Goal: Task Accomplishment & Management: Use online tool/utility

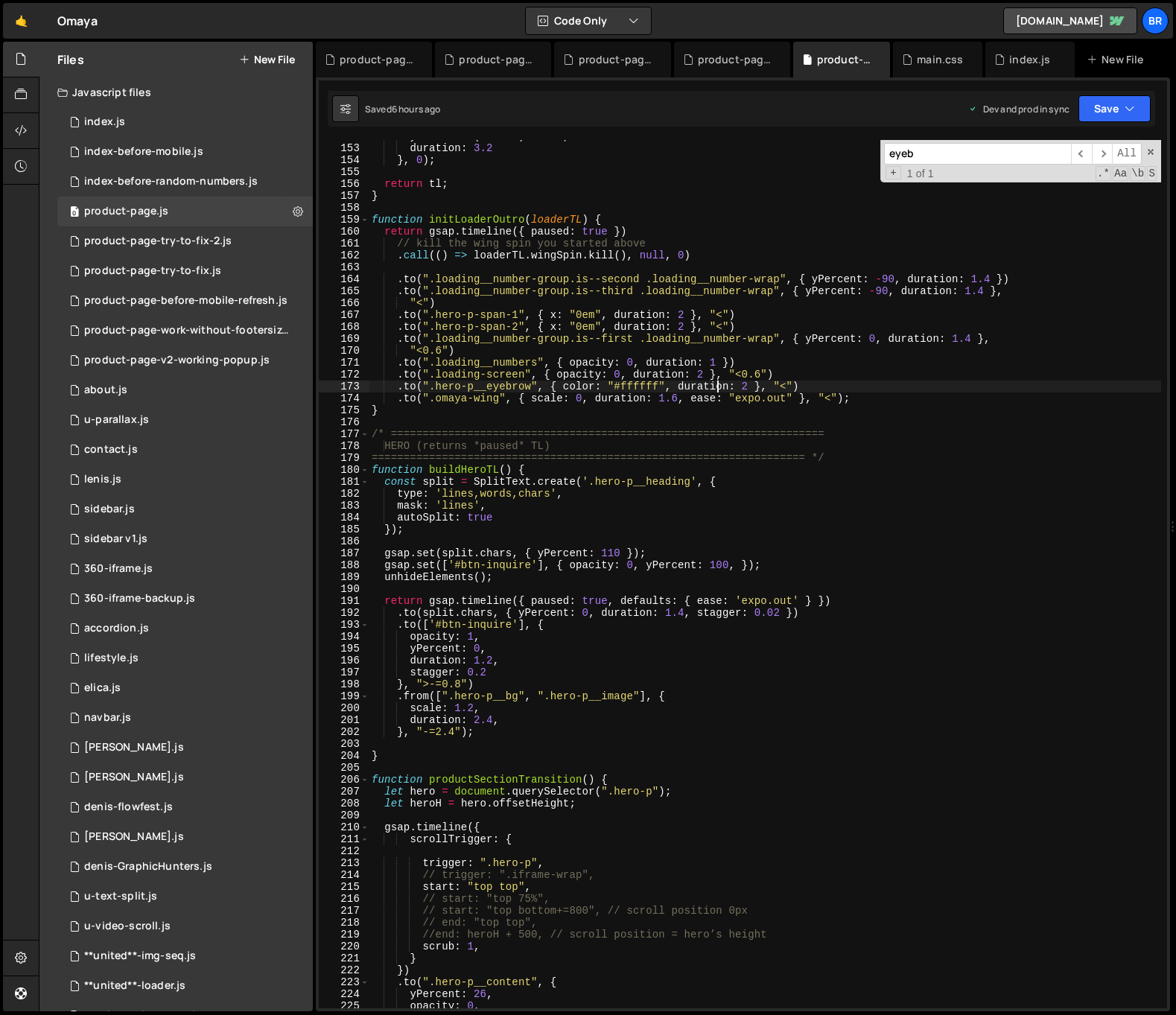
click at [683, 438] on div "yPercent : ( r3 - 1 ) * - 10 , duration : 3.2 } , 0 ) ; return tl ; } function …" at bounding box center [765, 577] width 793 height 893
type textarea "/* ===================================================================="
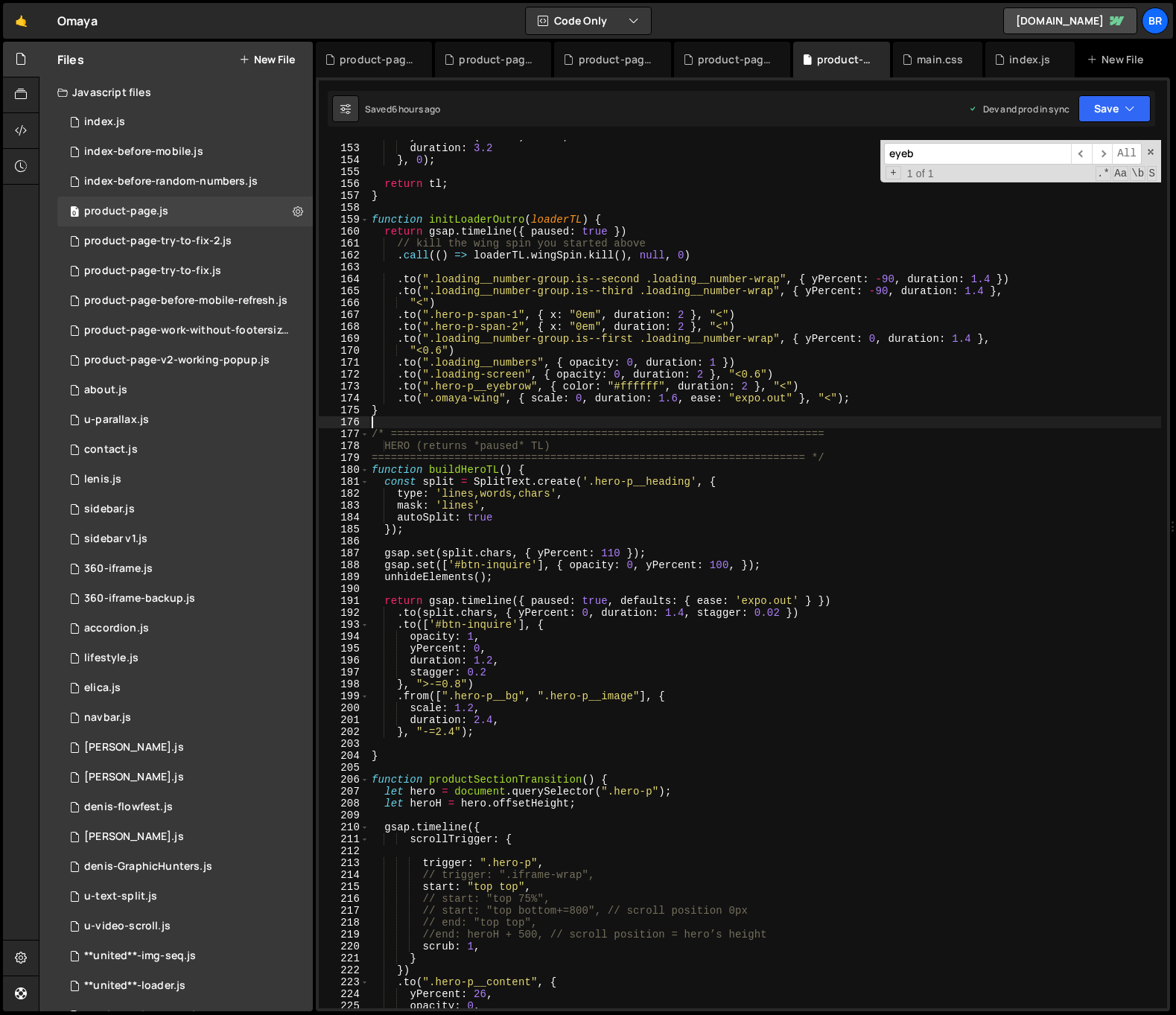
click at [652, 427] on div "yPercent : ( r3 - 1 ) * - 10 , duration : 3.2 } , 0 ) ; return tl ; } function …" at bounding box center [765, 577] width 793 height 893
click at [106, 127] on div "index.js" at bounding box center [105, 122] width 41 height 13
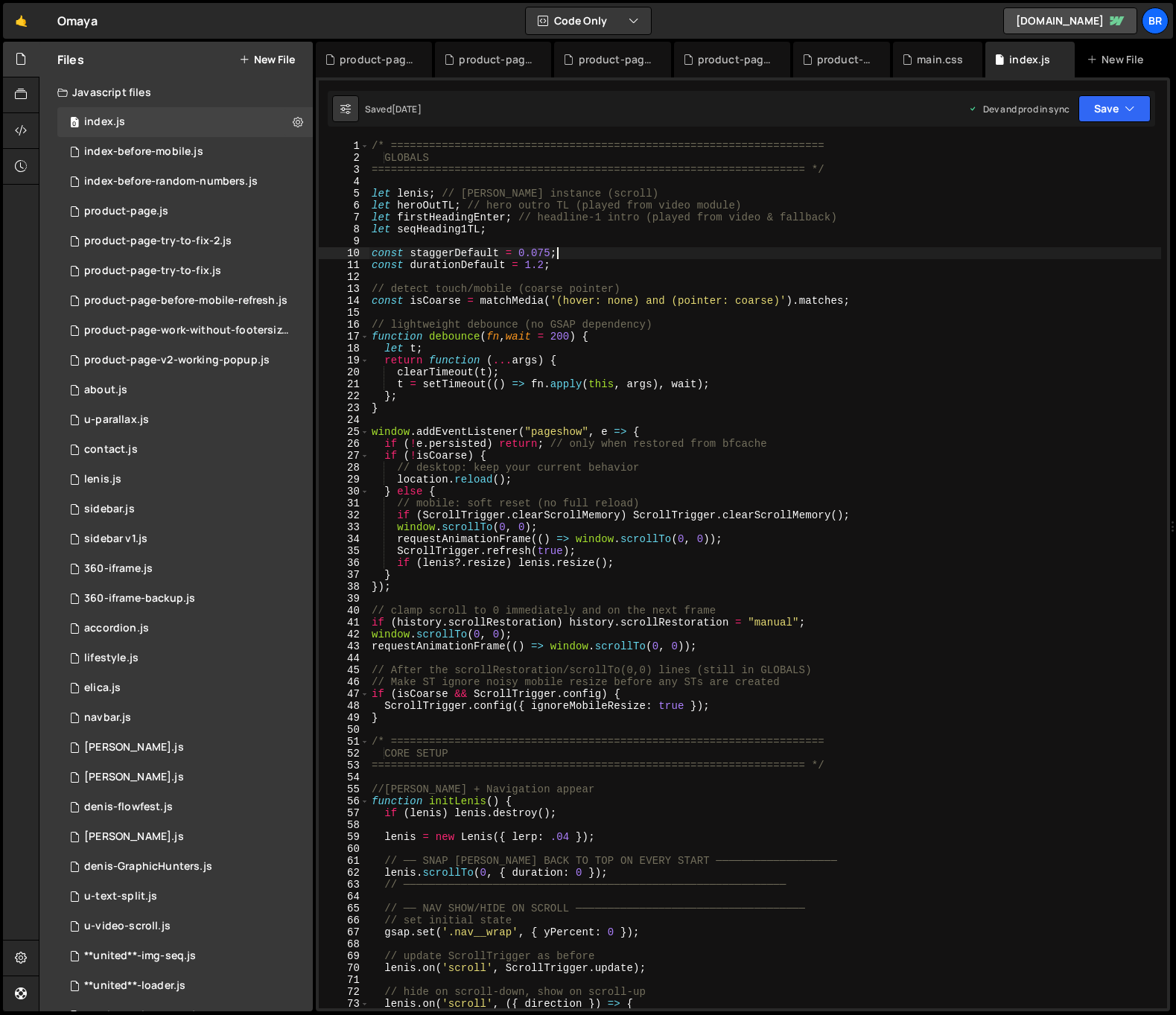
click at [764, 255] on div "/* ==================================================================== GLOBALS…" at bounding box center [765, 586] width 793 height 893
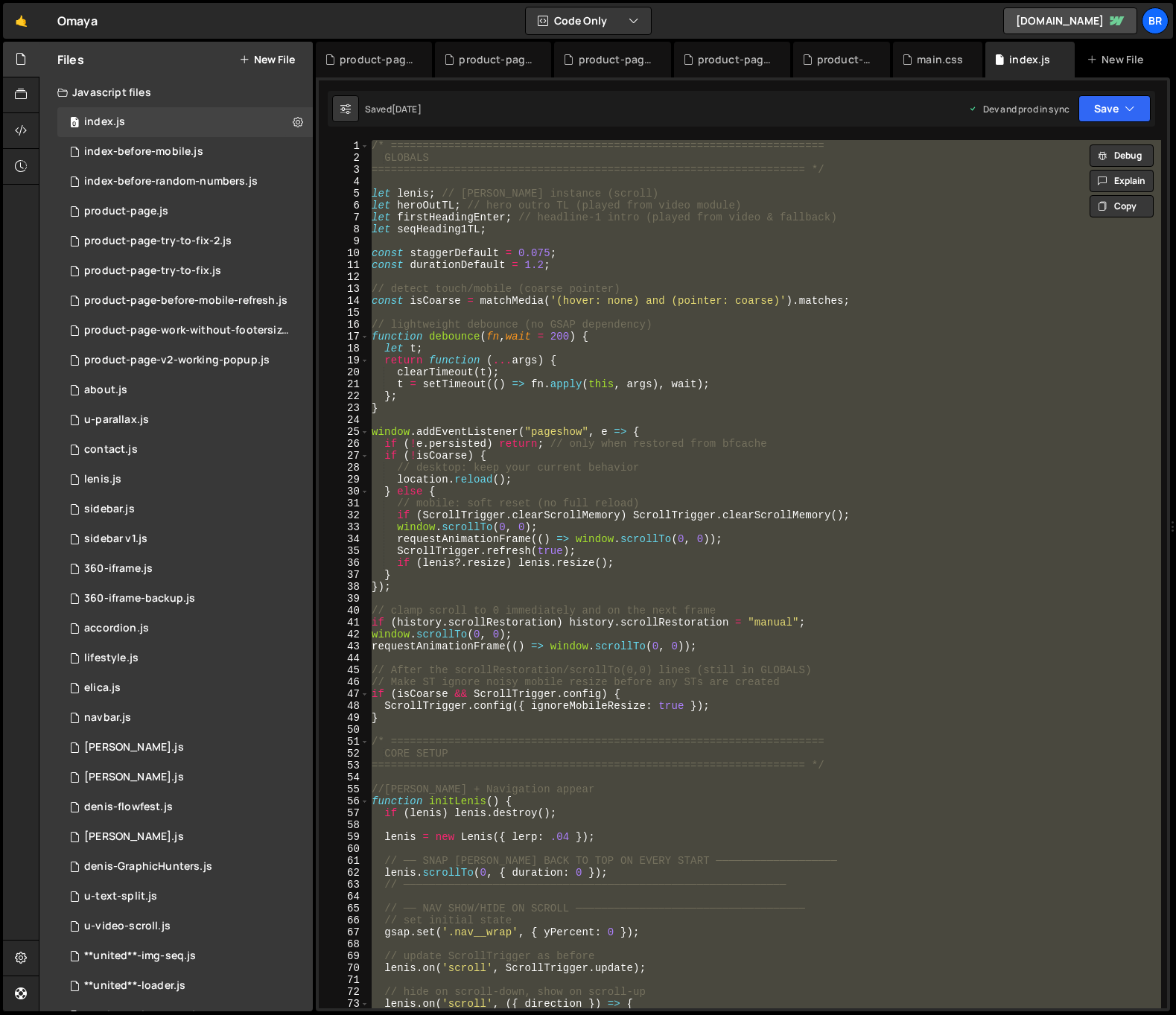
click at [656, 486] on div "/* ==================================================================== GLOBALS…" at bounding box center [765, 575] width 793 height 869
type textarea "} else {"
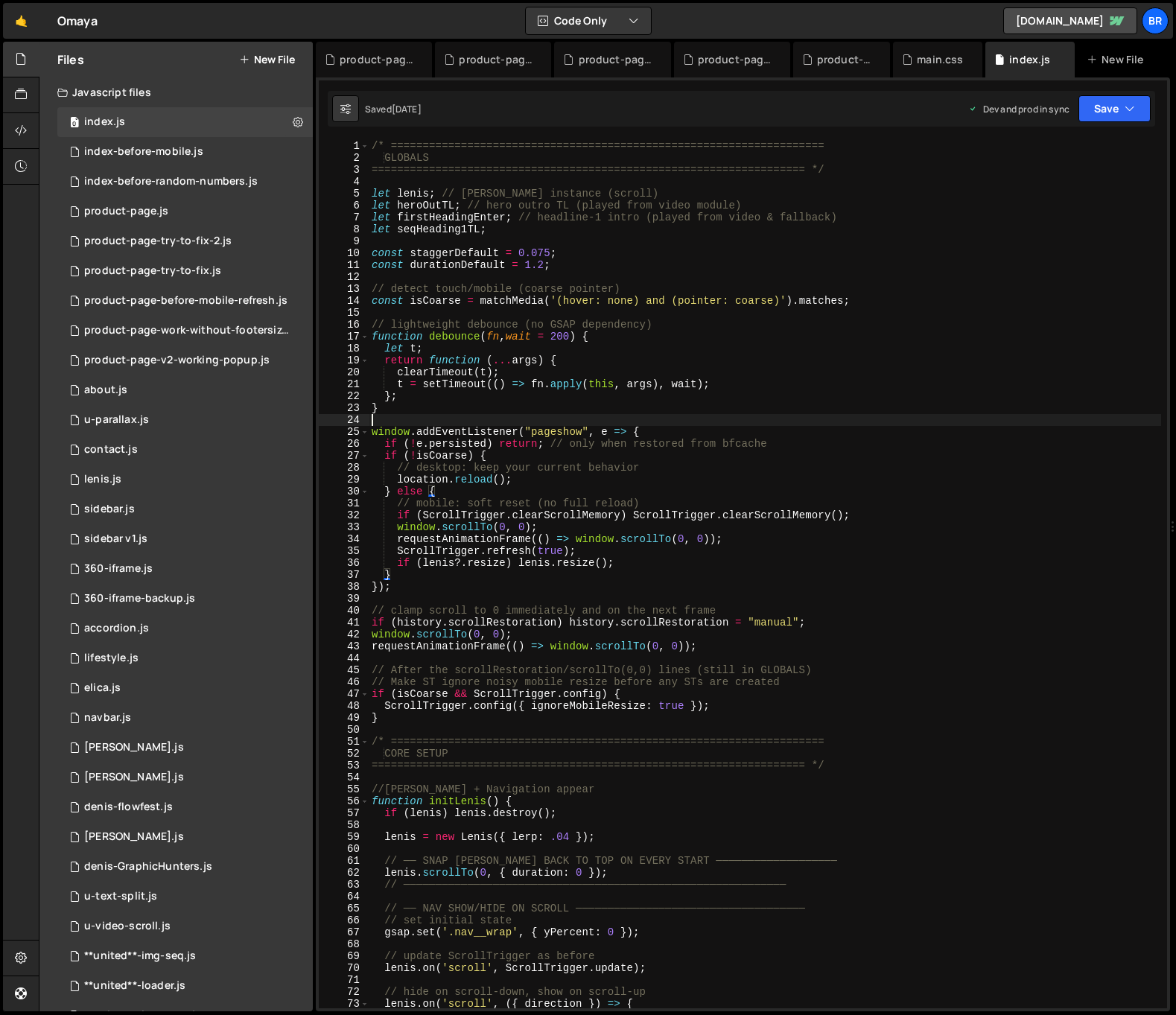
click at [844, 417] on div "/* ==================================================================== GLOBALS…" at bounding box center [765, 586] width 793 height 893
click at [276, 60] on button "New File" at bounding box center [267, 60] width 56 height 12
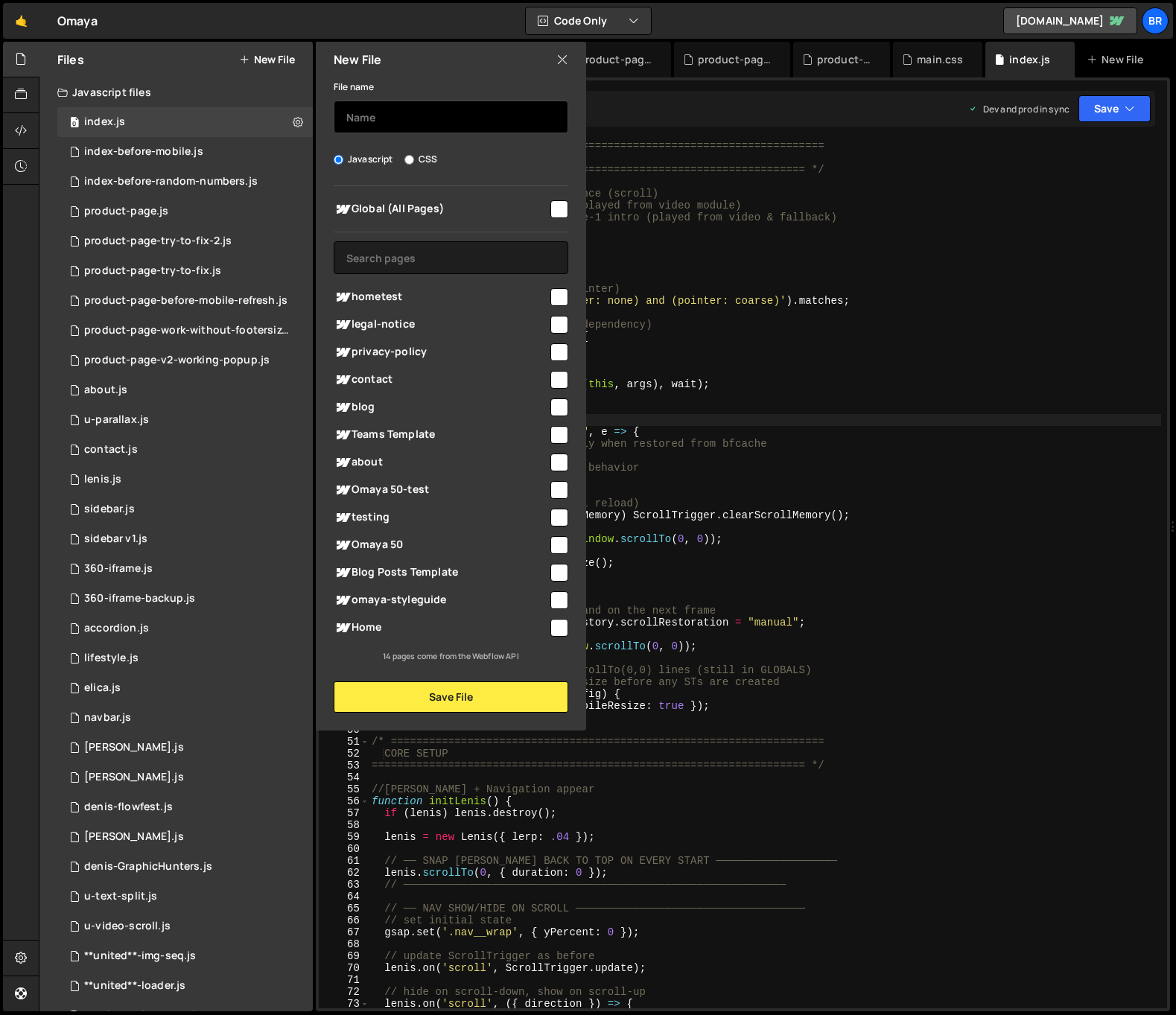
click at [403, 121] on input "text" at bounding box center [451, 117] width 234 height 33
type input "index-before-mobile-2"
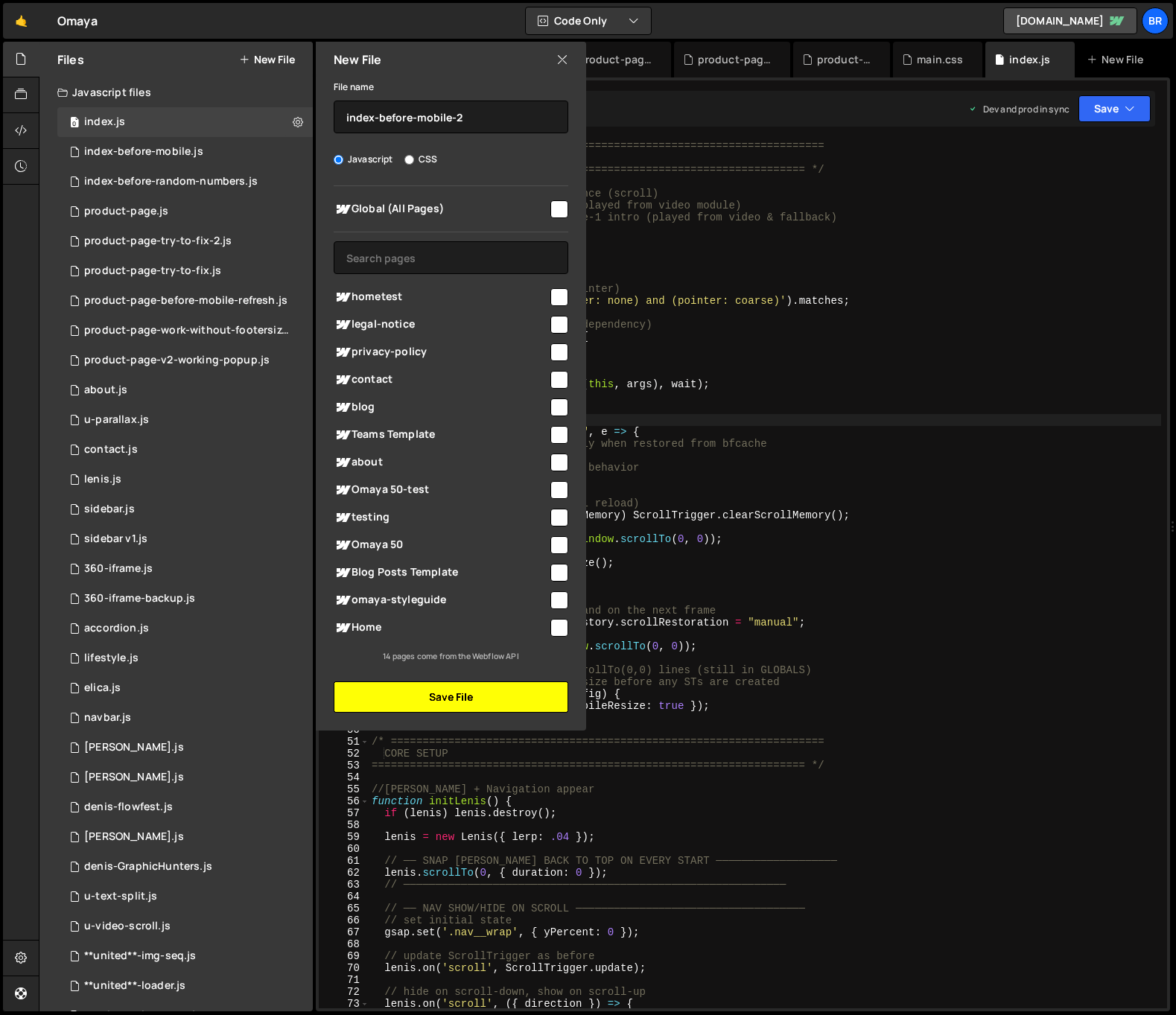
click at [455, 703] on button "Save File" at bounding box center [451, 697] width 234 height 31
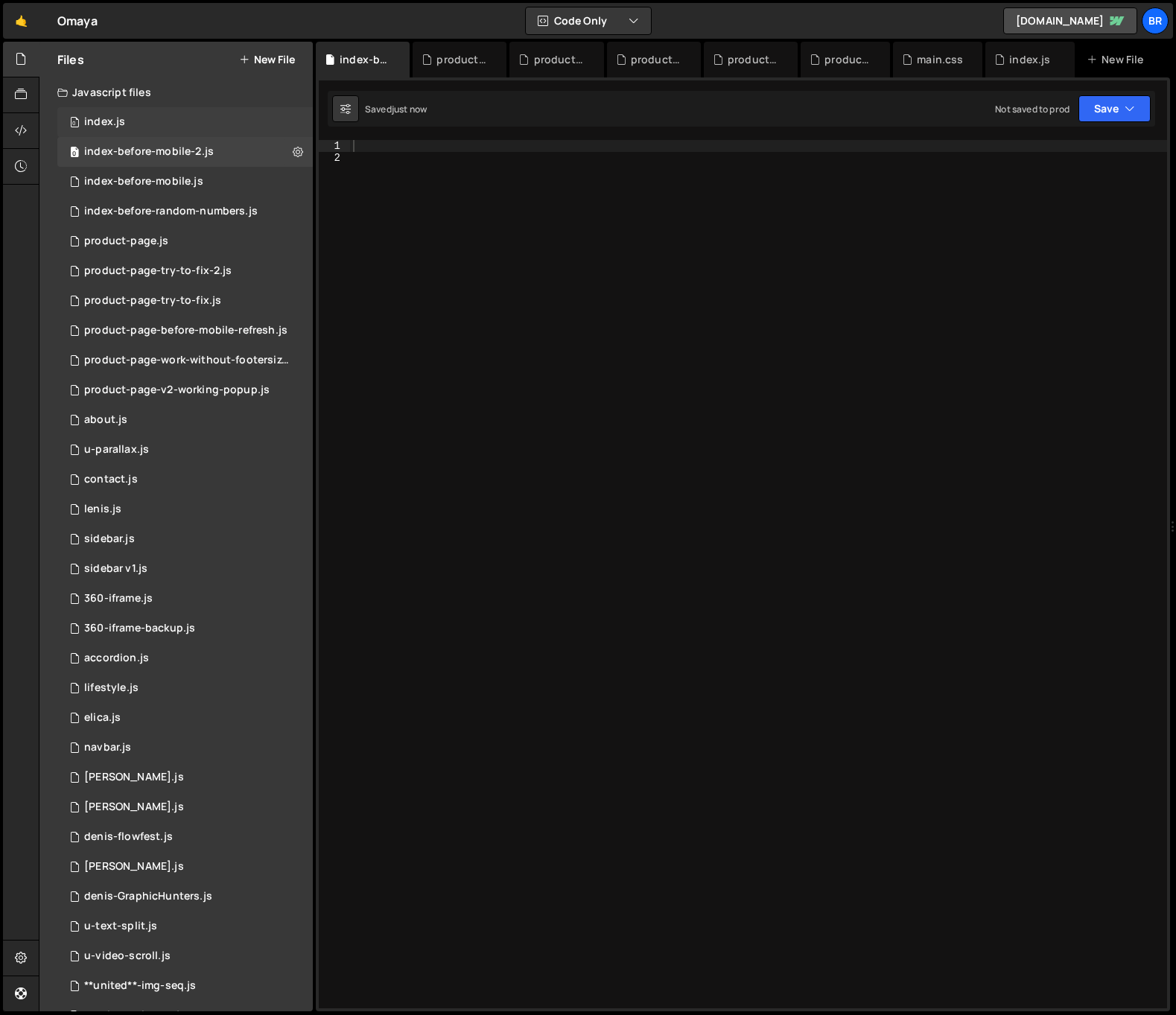
click at [127, 123] on div "0 index.js 0" at bounding box center [185, 122] width 256 height 29
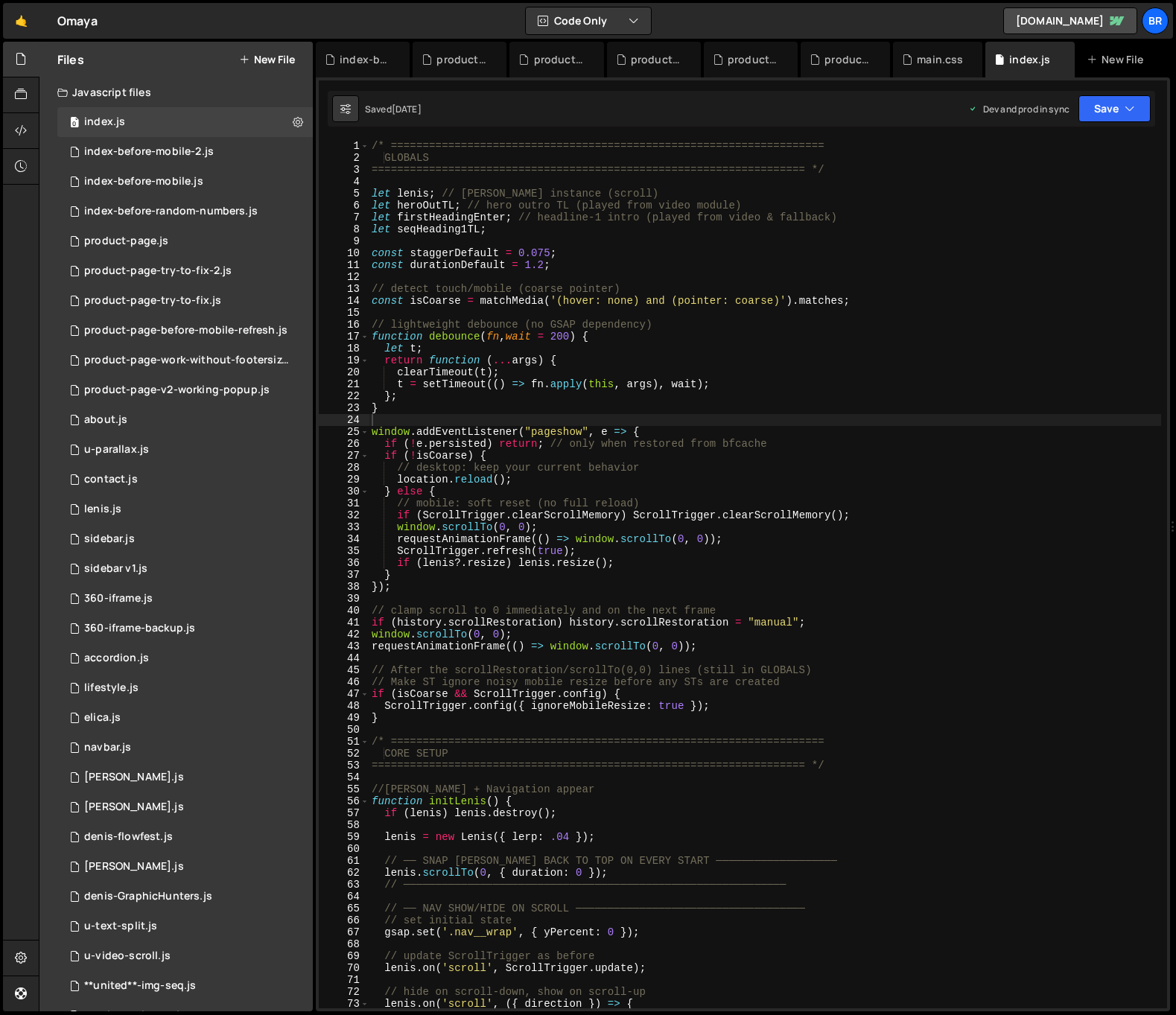
click at [601, 254] on div "/* ==================================================================== GLOBALS…" at bounding box center [765, 586] width 793 height 893
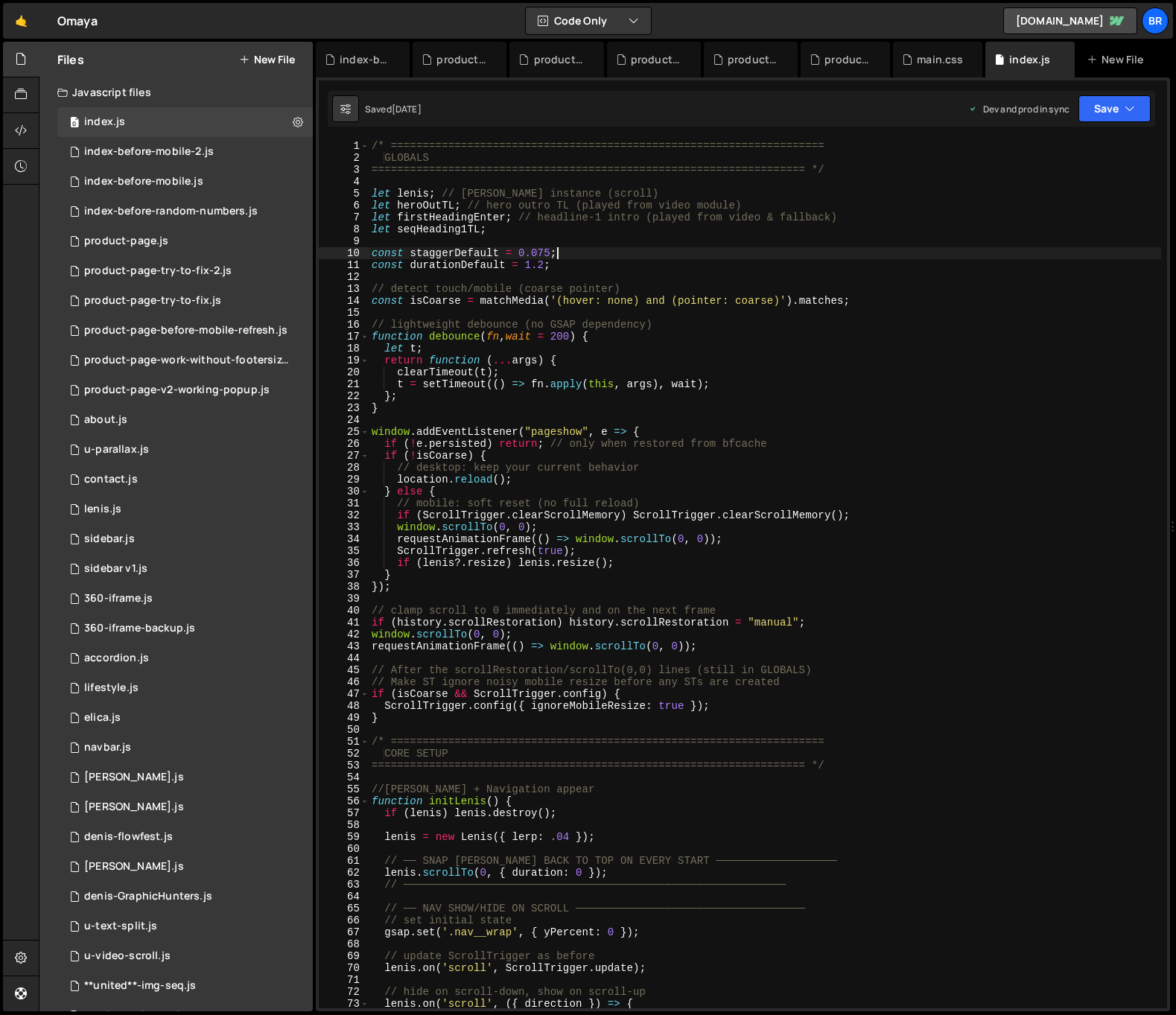
type textarea "});"
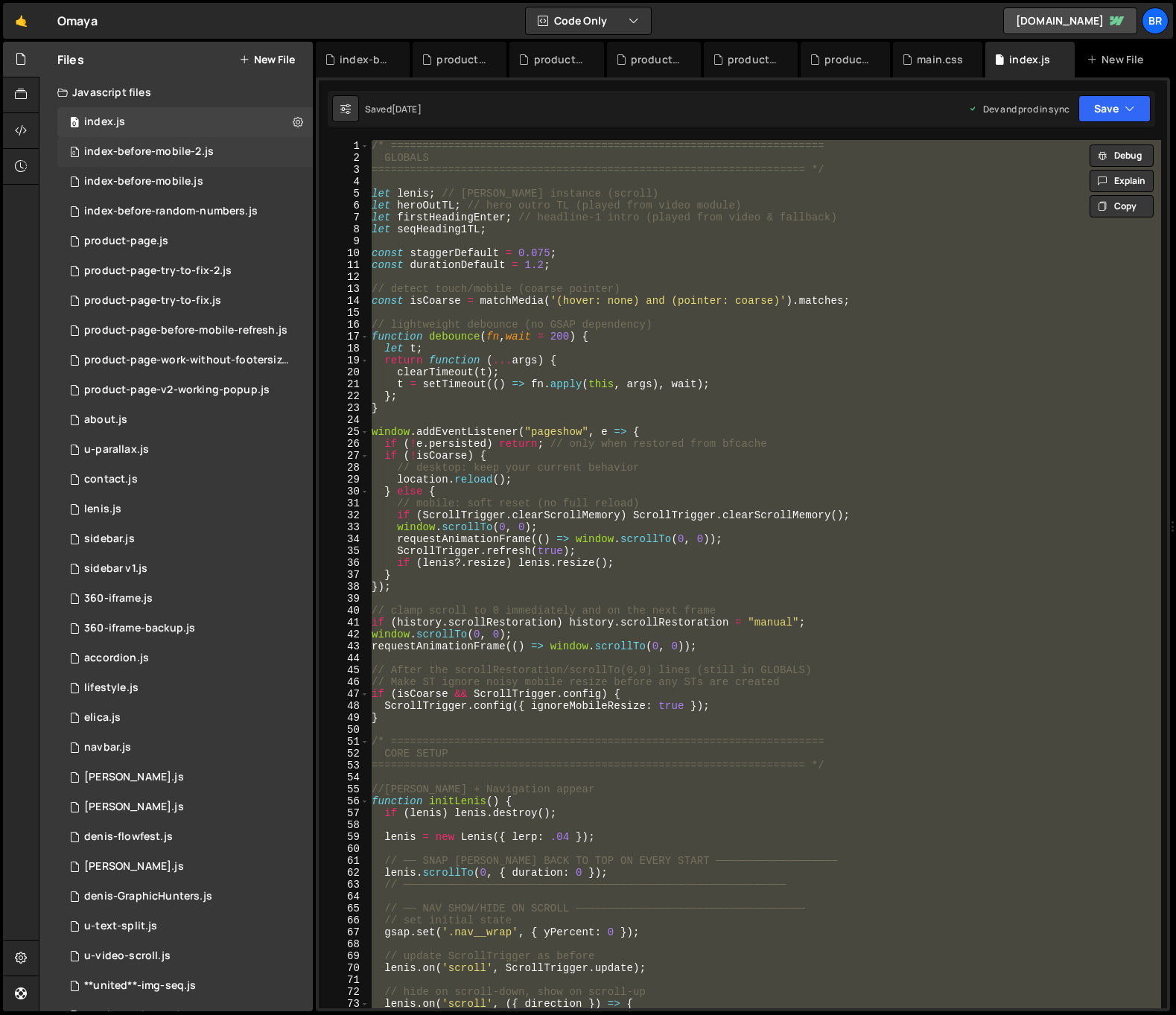
click at [185, 152] on div "index-before-mobile-2.js" at bounding box center [149, 152] width 130 height 13
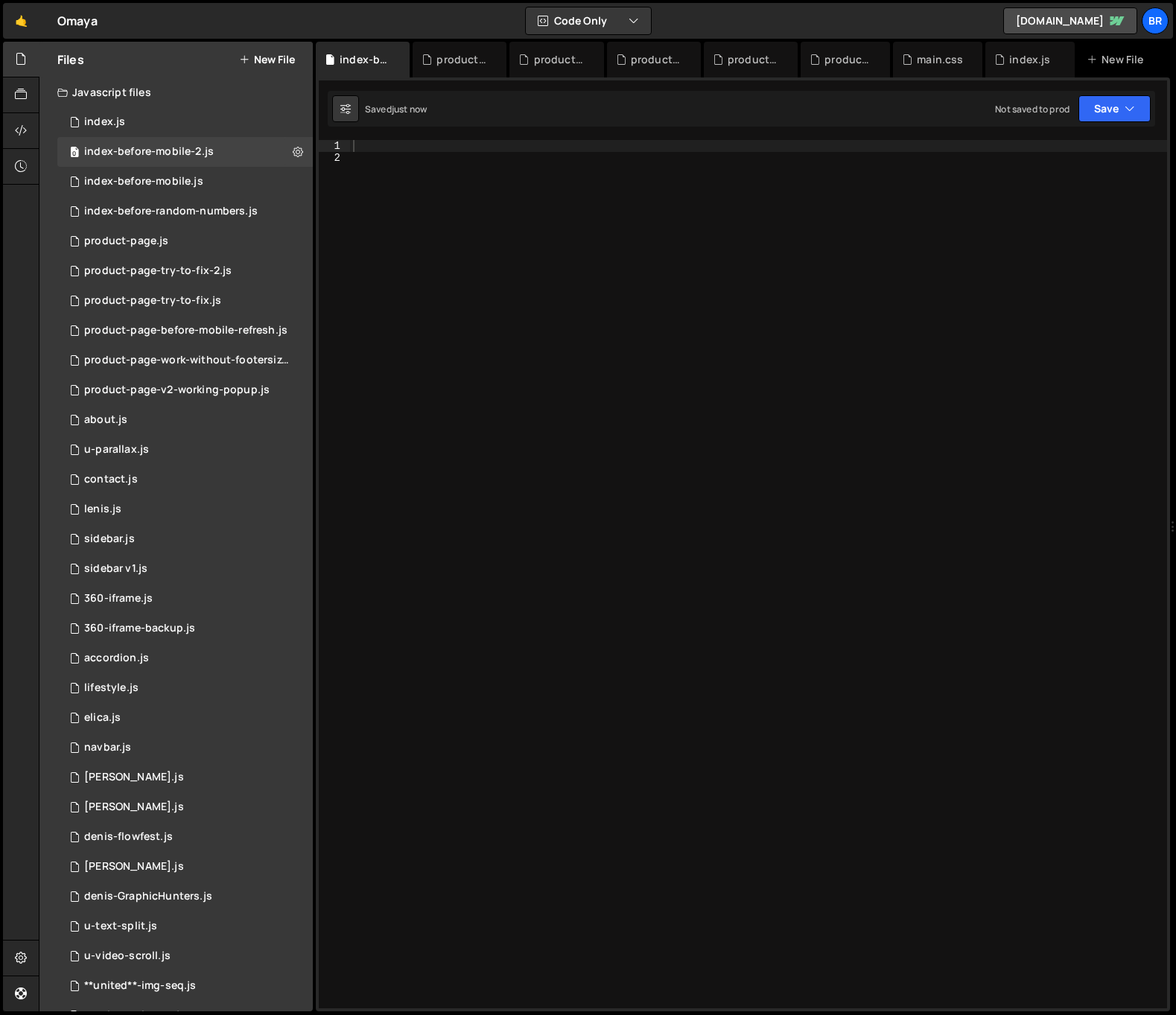
click at [679, 333] on div at bounding box center [759, 586] width 817 height 893
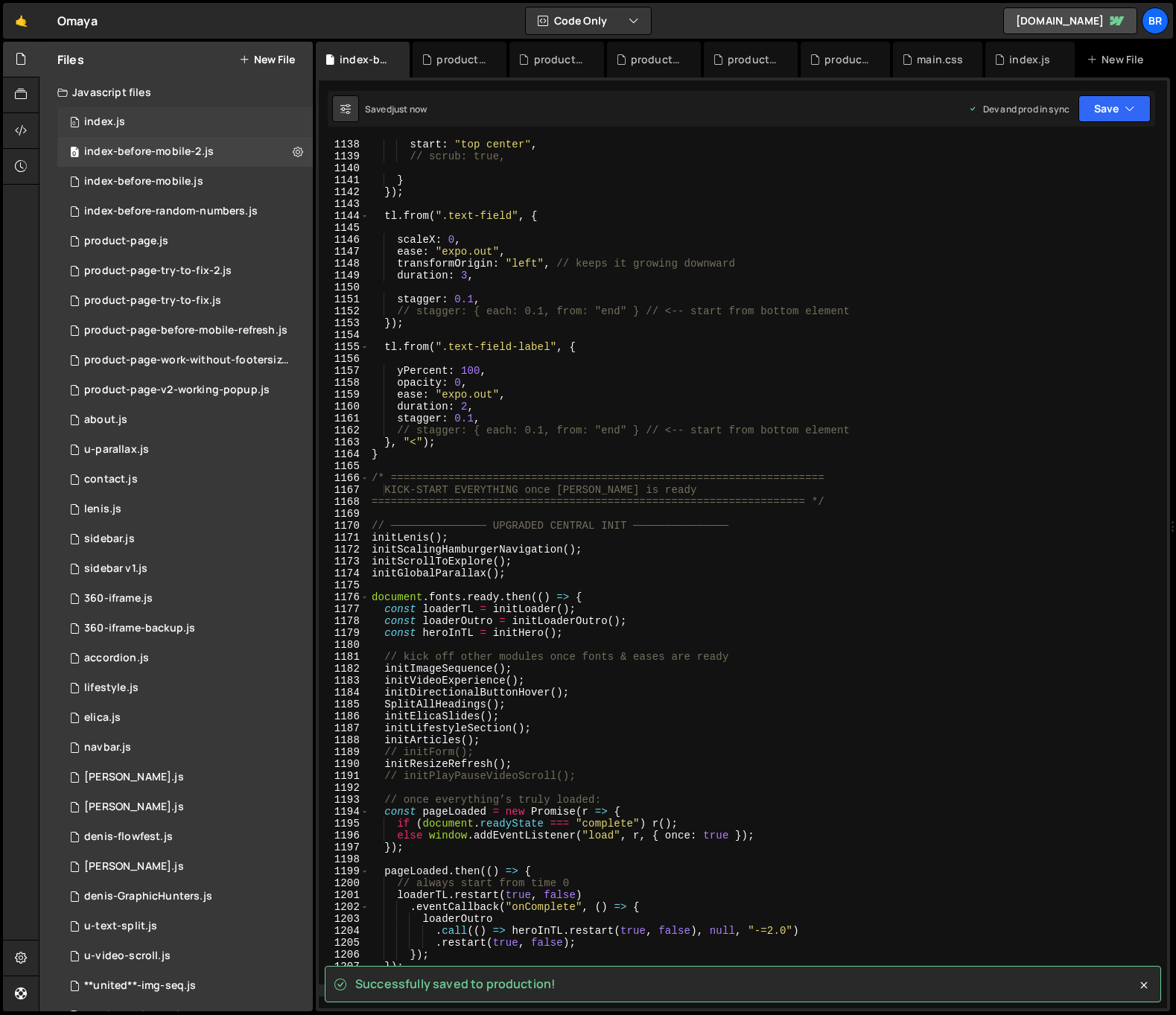
click at [172, 124] on div "0 index.js 0" at bounding box center [185, 122] width 256 height 29
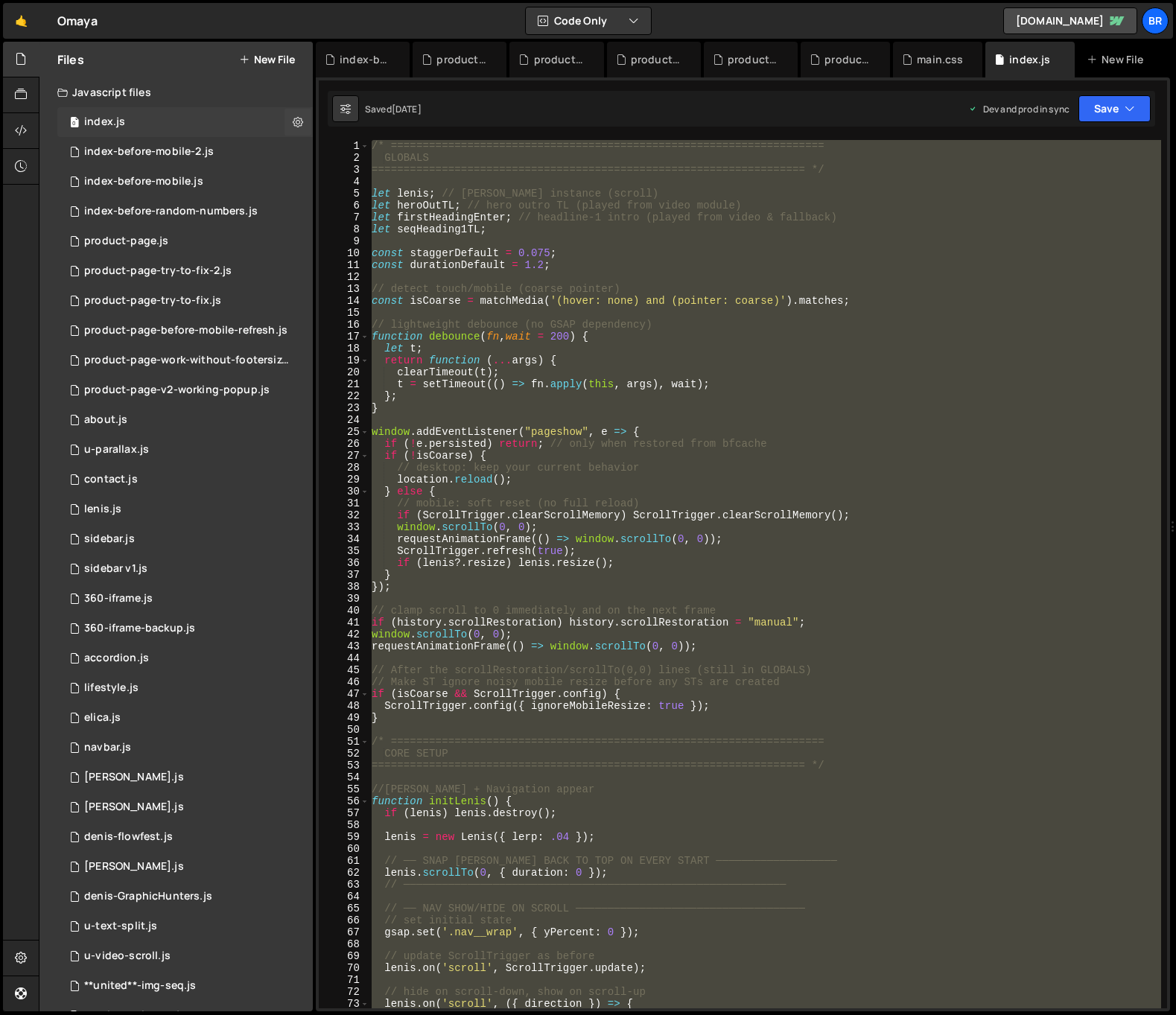
scroll to position [3608, 0]
click at [833, 318] on div "/* ==================================================================== GLOBALS…" at bounding box center [765, 575] width 793 height 869
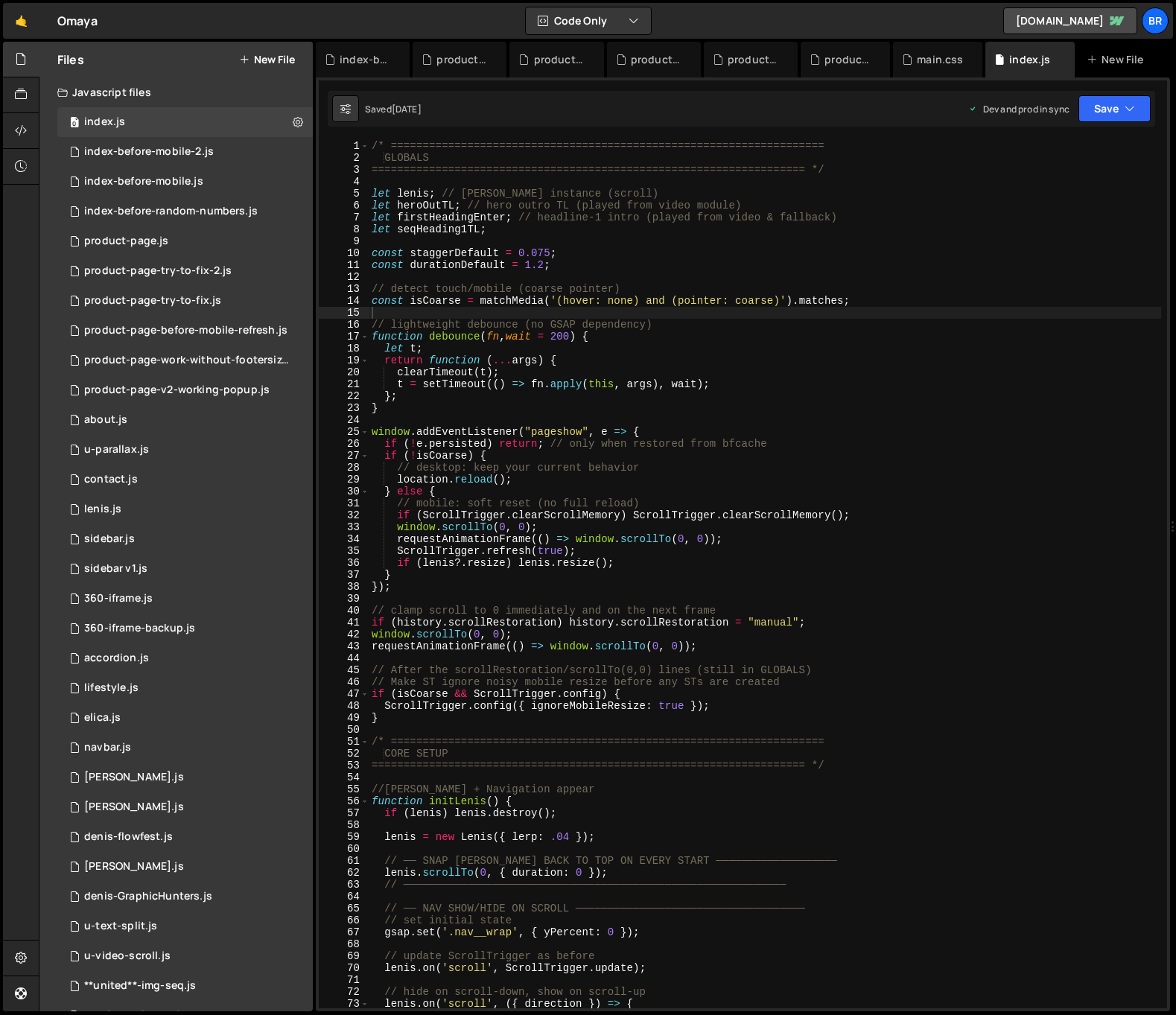
click at [868, 512] on div "/* ==================================================================== GLOBALS…" at bounding box center [765, 586] width 793 height 893
type textarea "if (ScrollTrigger.clearScrollMemory) ScrollTrigger.clearScrollMemory();"
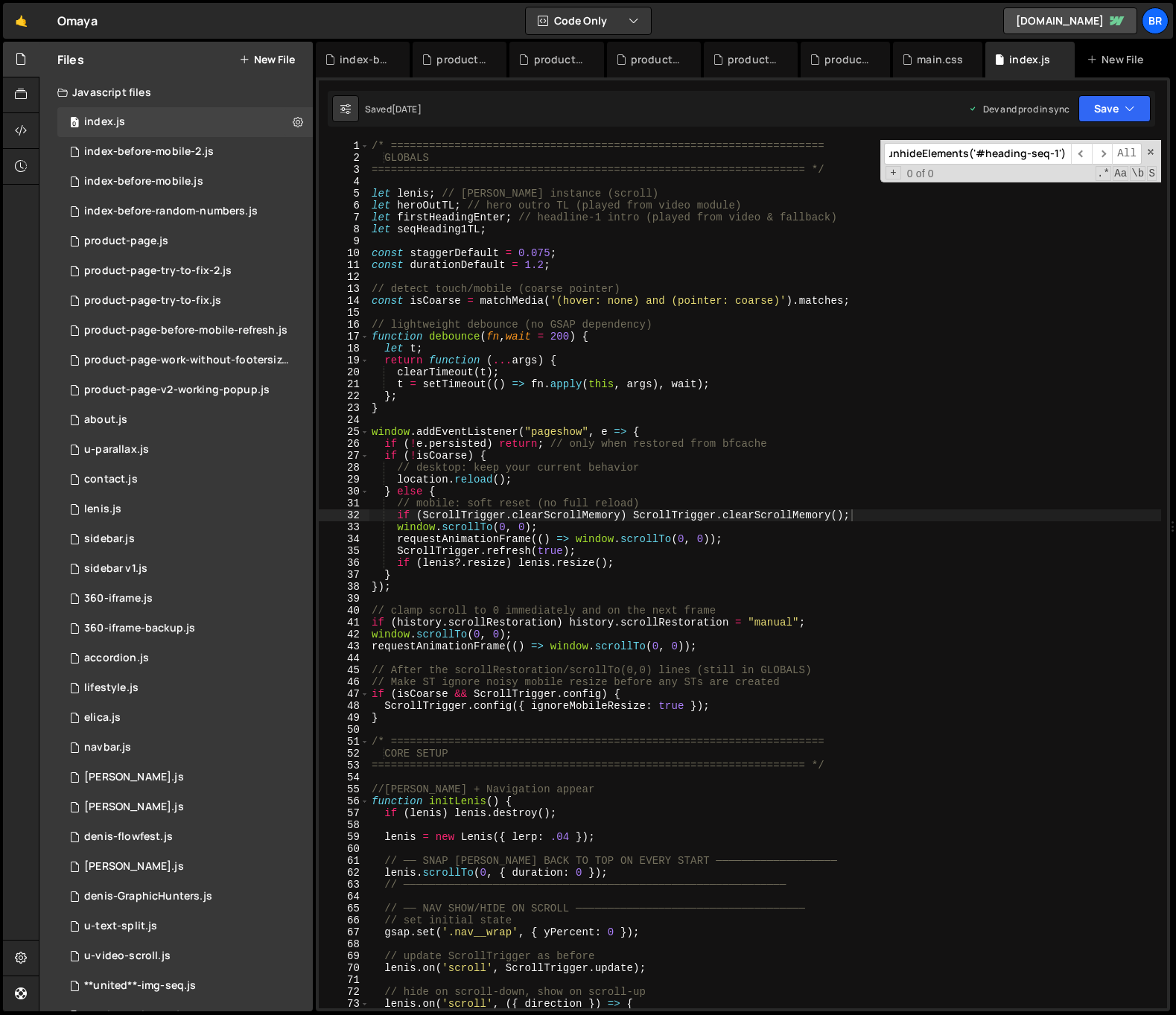
scroll to position [5335, 0]
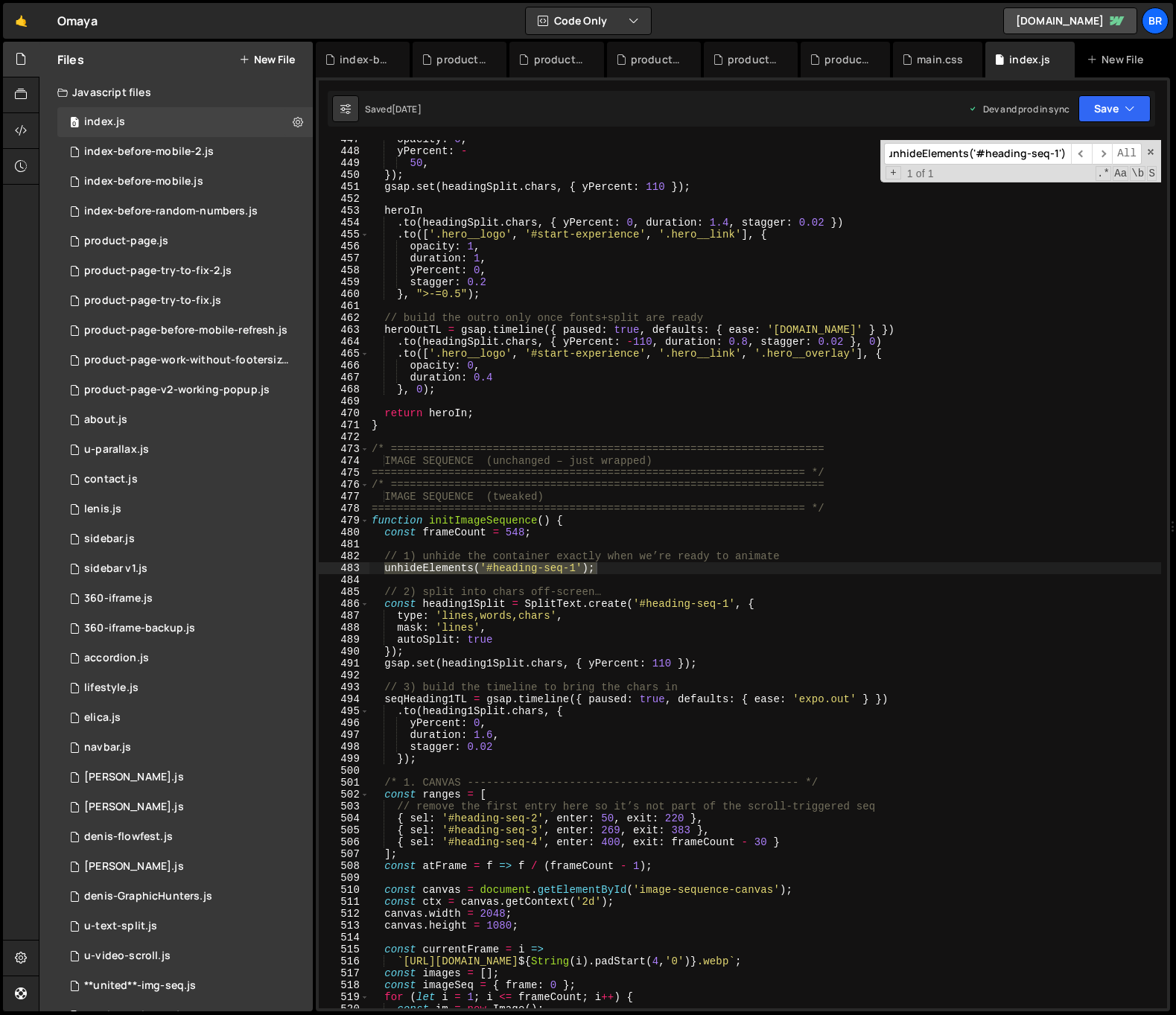
type input "unhideElements('#heading-seq-1');"
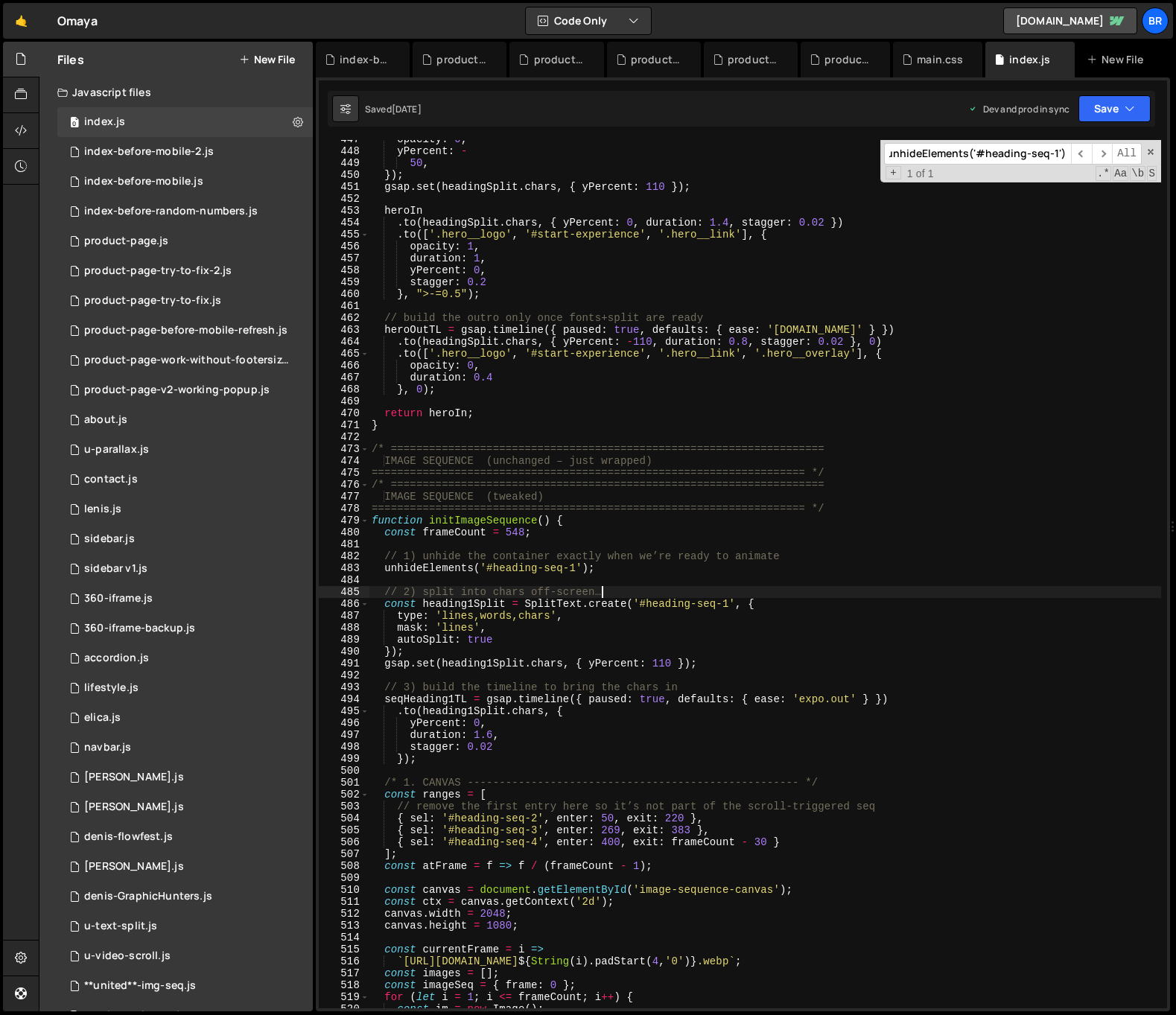
click at [877, 590] on div "opacity : 0 , yPercent : - 50 , }) ; gsap . set ( headingSplit . chars , { yPer…" at bounding box center [765, 579] width 793 height 893
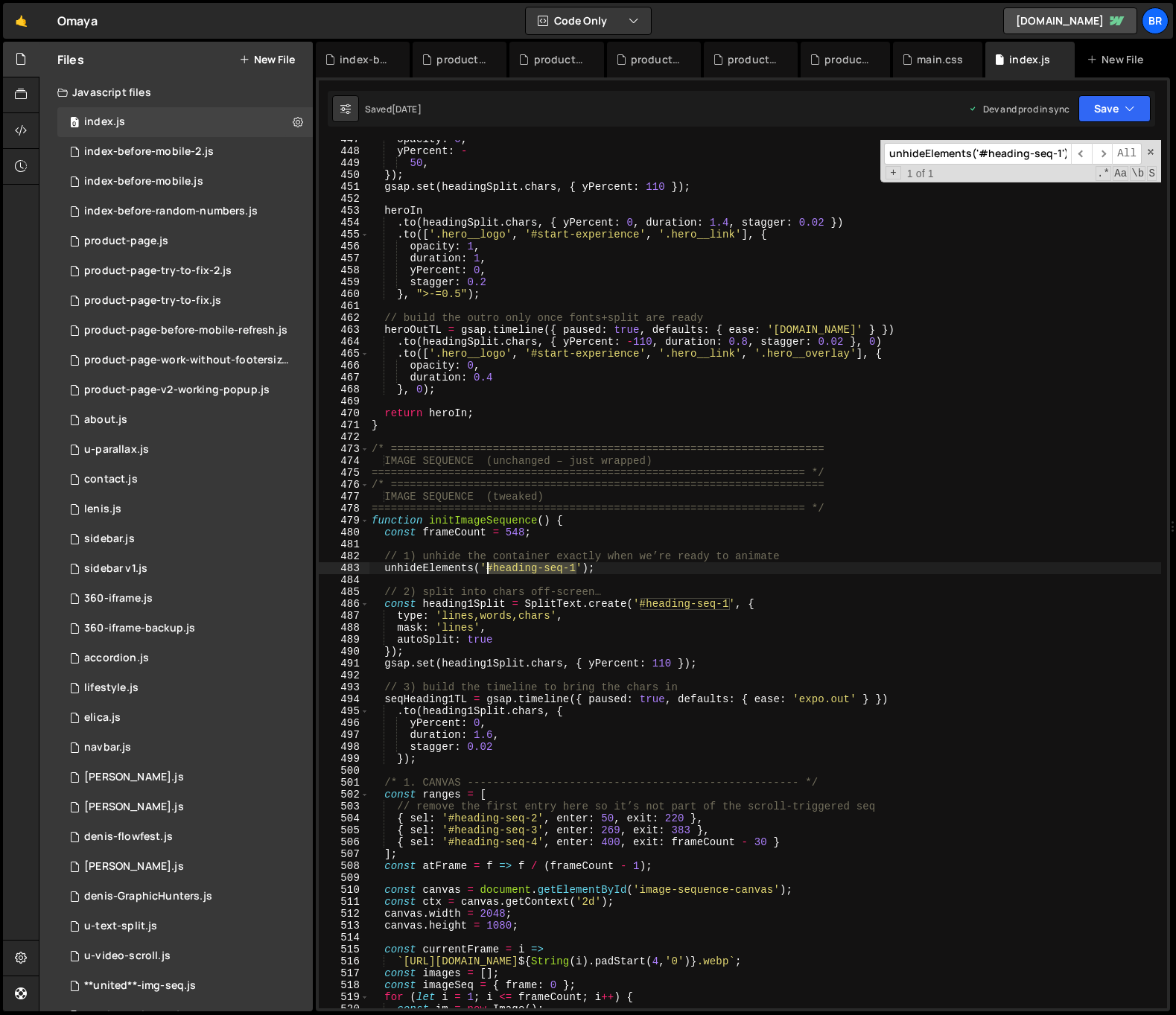
drag, startPoint x: 573, startPoint y: 570, endPoint x: 488, endPoint y: 568, distance: 85.0
click at [488, 568] on div "opacity : 0 , yPercent : - 50 , }) ; gsap . set ( headingSplit . chars , { yPer…" at bounding box center [765, 579] width 793 height 893
type textarea "unhideElements('#heading-seq-1');"
click at [948, 156] on input "unhideElements('#heading-seq-1');" at bounding box center [978, 154] width 187 height 21
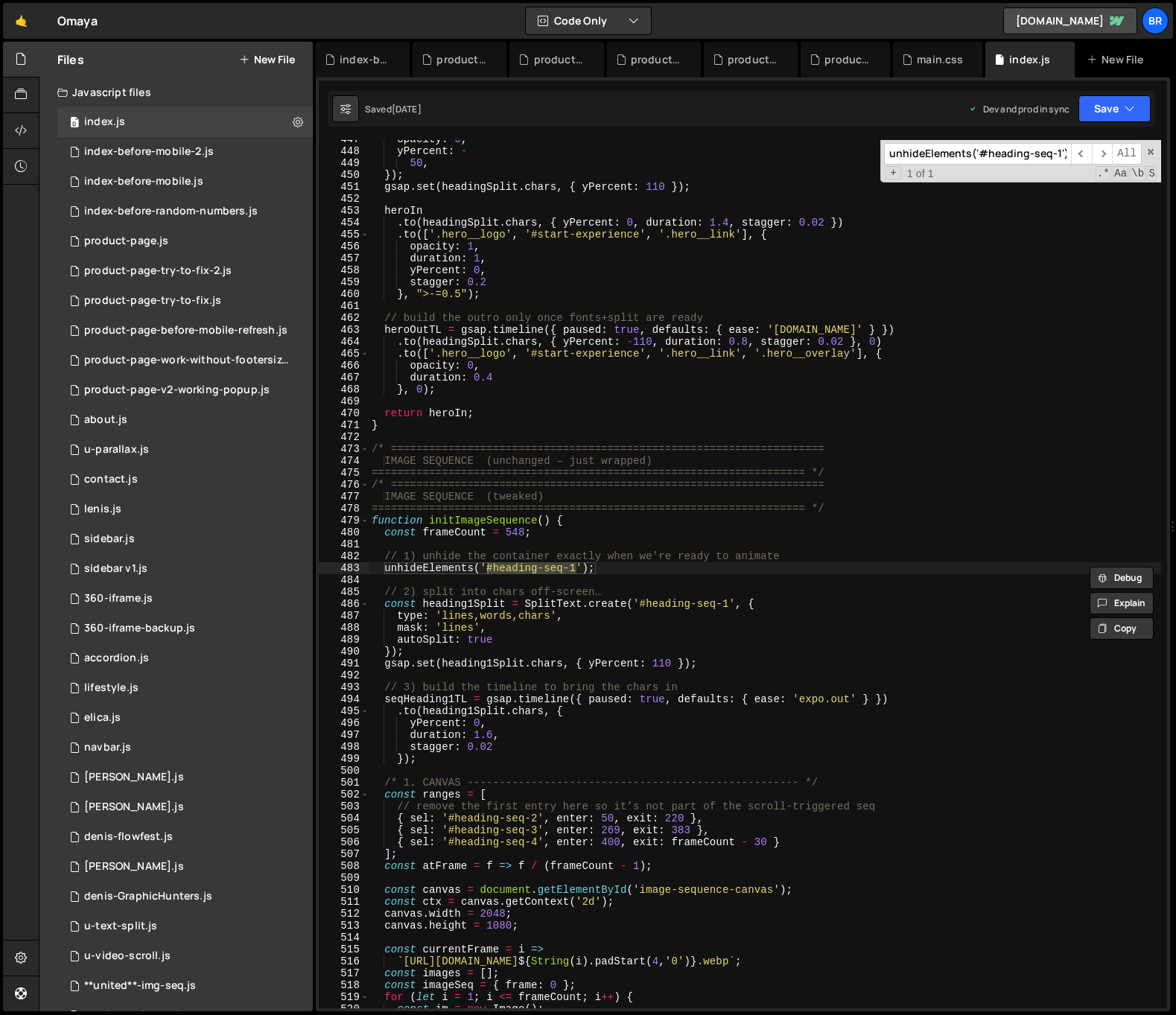
click at [948, 156] on input "unhideElements('#heading-seq-1');" at bounding box center [978, 154] width 187 height 21
paste input "#heading-seq-1"
type input "#heading-seq-1"
click at [1093, 154] on span "​" at bounding box center [1102, 154] width 21 height 21
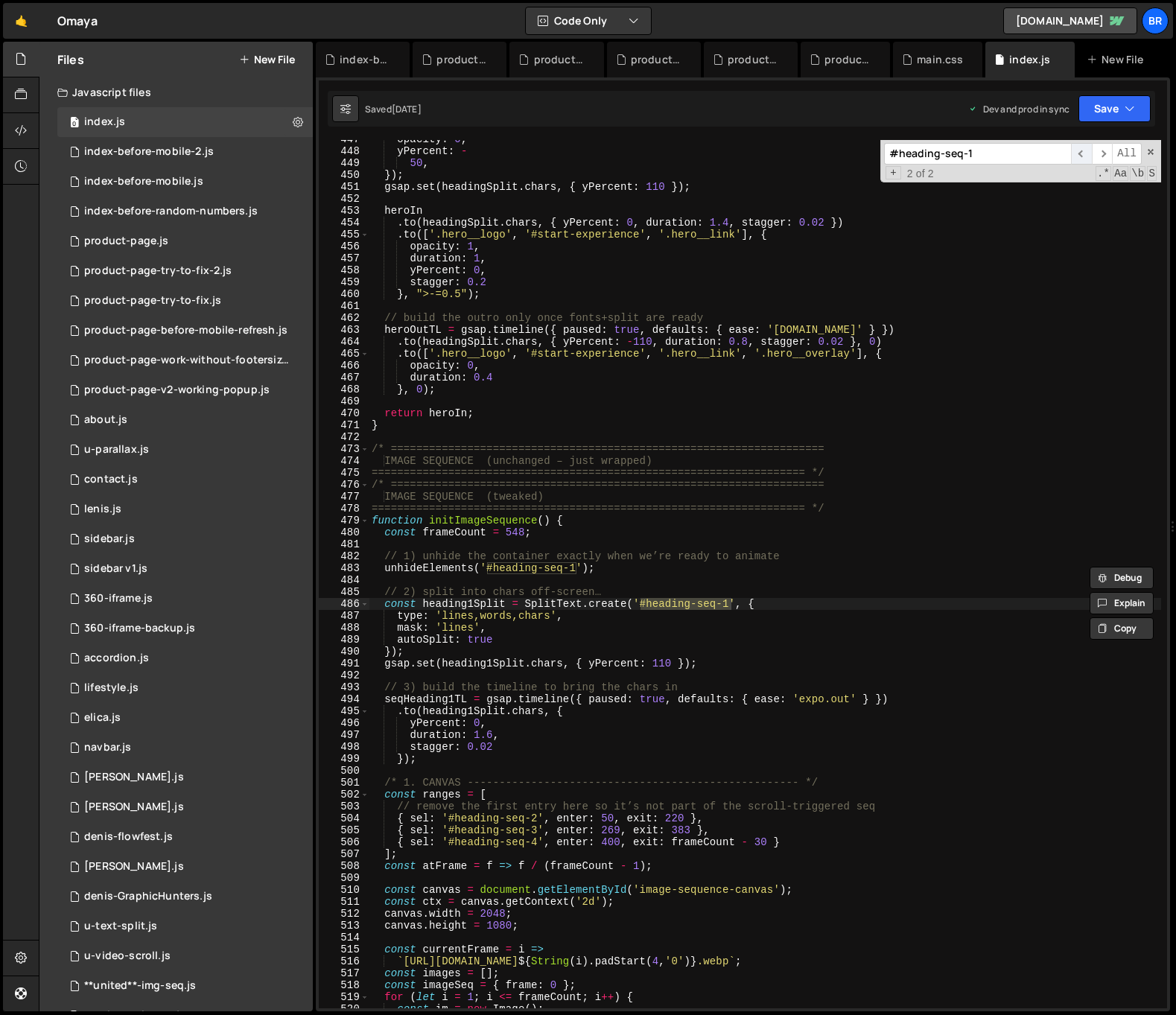
click at [1088, 154] on span "​" at bounding box center [1082, 154] width 21 height 21
click at [607, 576] on div "opacity : 0 , yPercent : - 50 , }) ; gsap . set ( headingSplit . chars , { yPer…" at bounding box center [765, 579] width 793 height 893
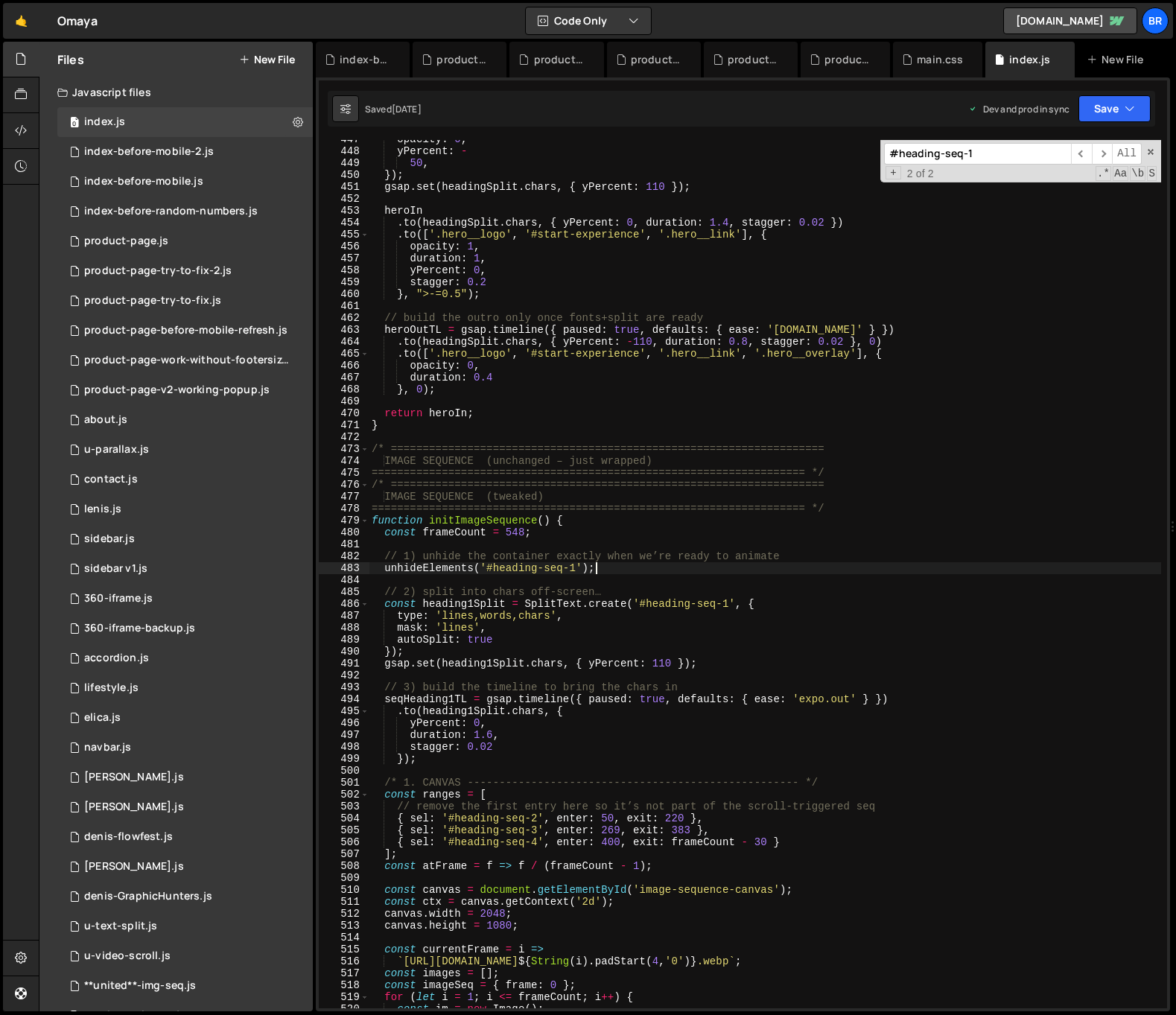
click at [614, 571] on div "opacity : 0 , yPercent : - 50 , }) ; gsap . set ( headingSplit . chars , { yPer…" at bounding box center [765, 579] width 793 height 893
click at [633, 609] on div "opacity : 0 , yPercent : - 50 , }) ; gsap . set ( headingSplit . chars , { yPer…" at bounding box center [765, 579] width 793 height 893
type textarea "const heading1Split = SplitText.create('#heading-seq-1', {"
click at [1045, 149] on input "#heading-seq-1" at bounding box center [978, 154] width 187 height 21
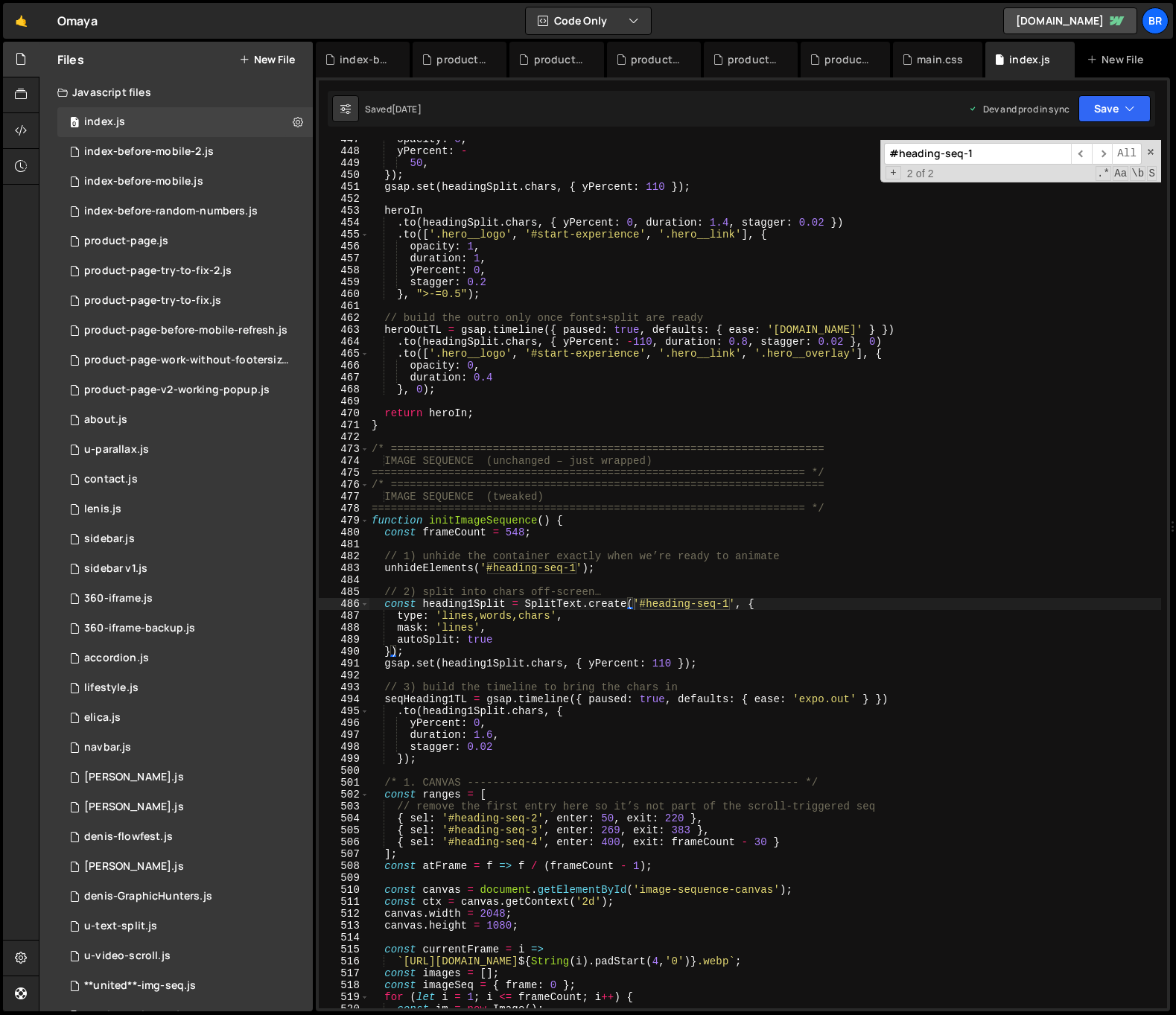
click at [1045, 149] on input "#heading-seq-1" at bounding box center [978, 154] width 187 height 21
paste input "initImageSequence()"
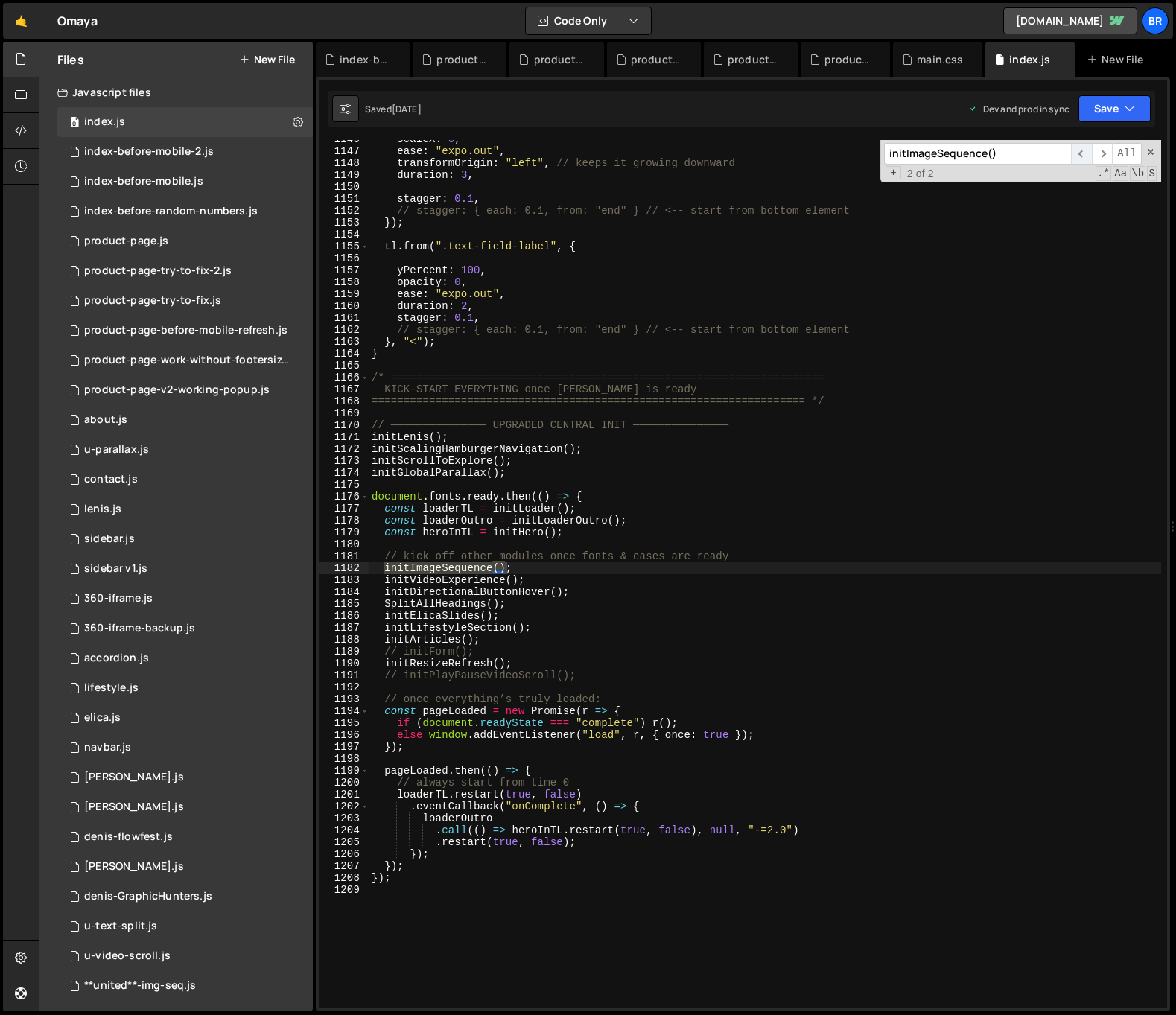
type input "initImageSequence()"
click at [1080, 156] on span "​" at bounding box center [1082, 154] width 21 height 21
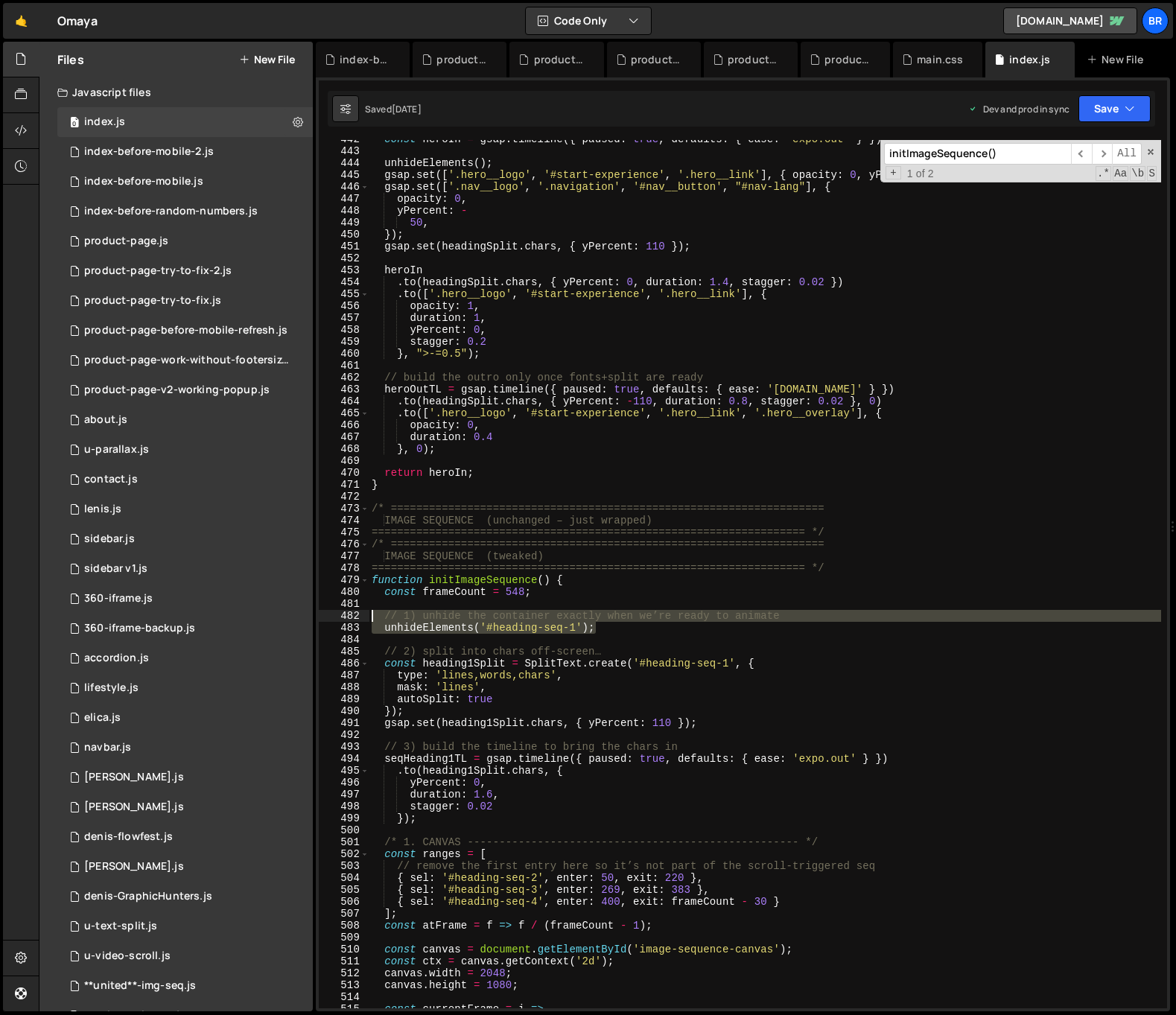
drag, startPoint x: 641, startPoint y: 631, endPoint x: 350, endPoint y: 616, distance: 291.4
click at [350, 616] on div "unhideElements('#heading-seq-1'); 442 443 444 445 446 447 448 449 450 451 452 4…" at bounding box center [742, 575] width 849 height 869
type textarea "// // 1) unhide the container exactly when we’re ready to animate // unhideElem…"
click at [960, 157] on input "initImageSequence()" at bounding box center [978, 154] width 187 height 21
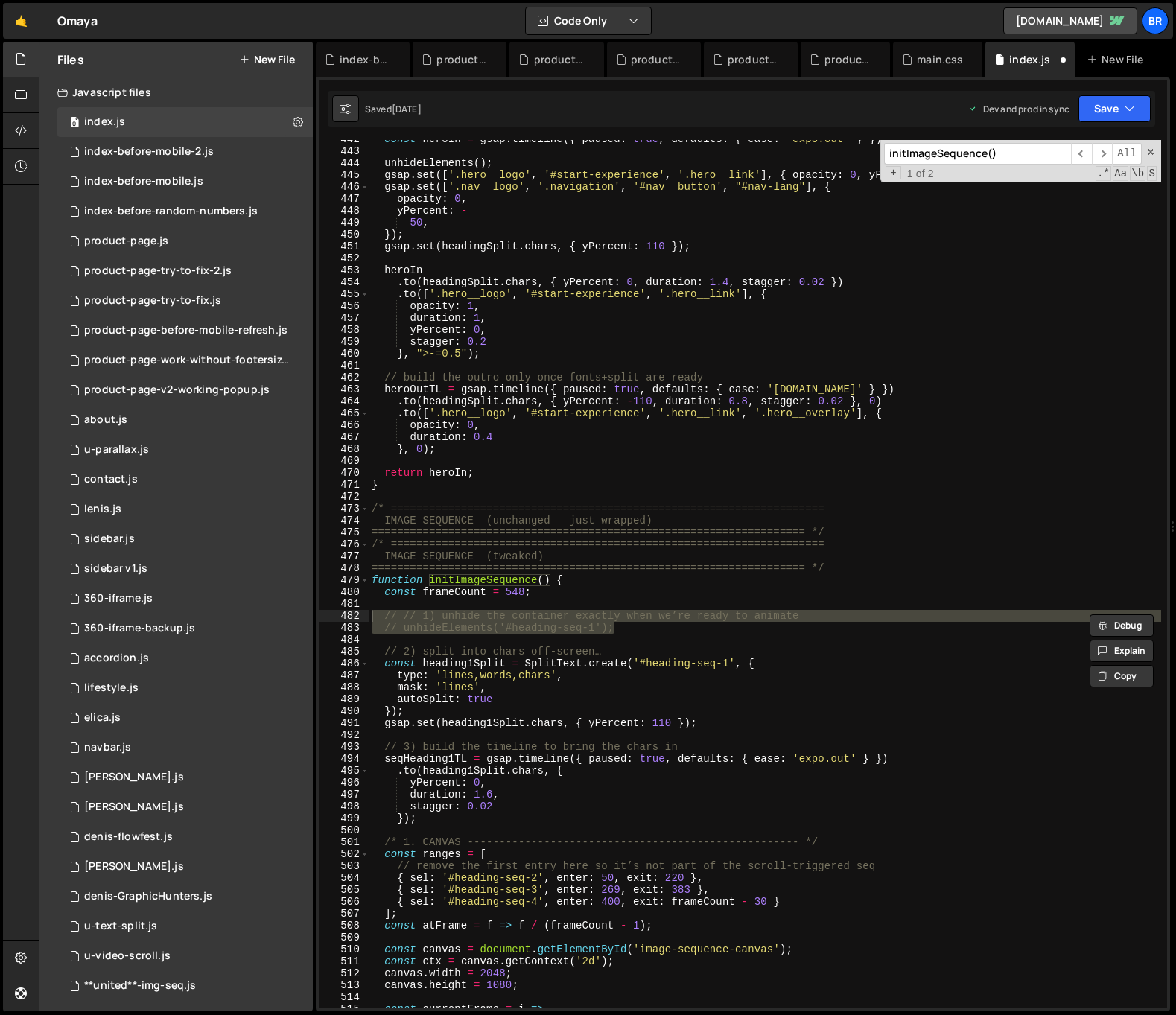
click at [960, 157] on input "initImageSequence()" at bounding box center [978, 154] width 187 height 21
paste input "'#heading-seq-1"
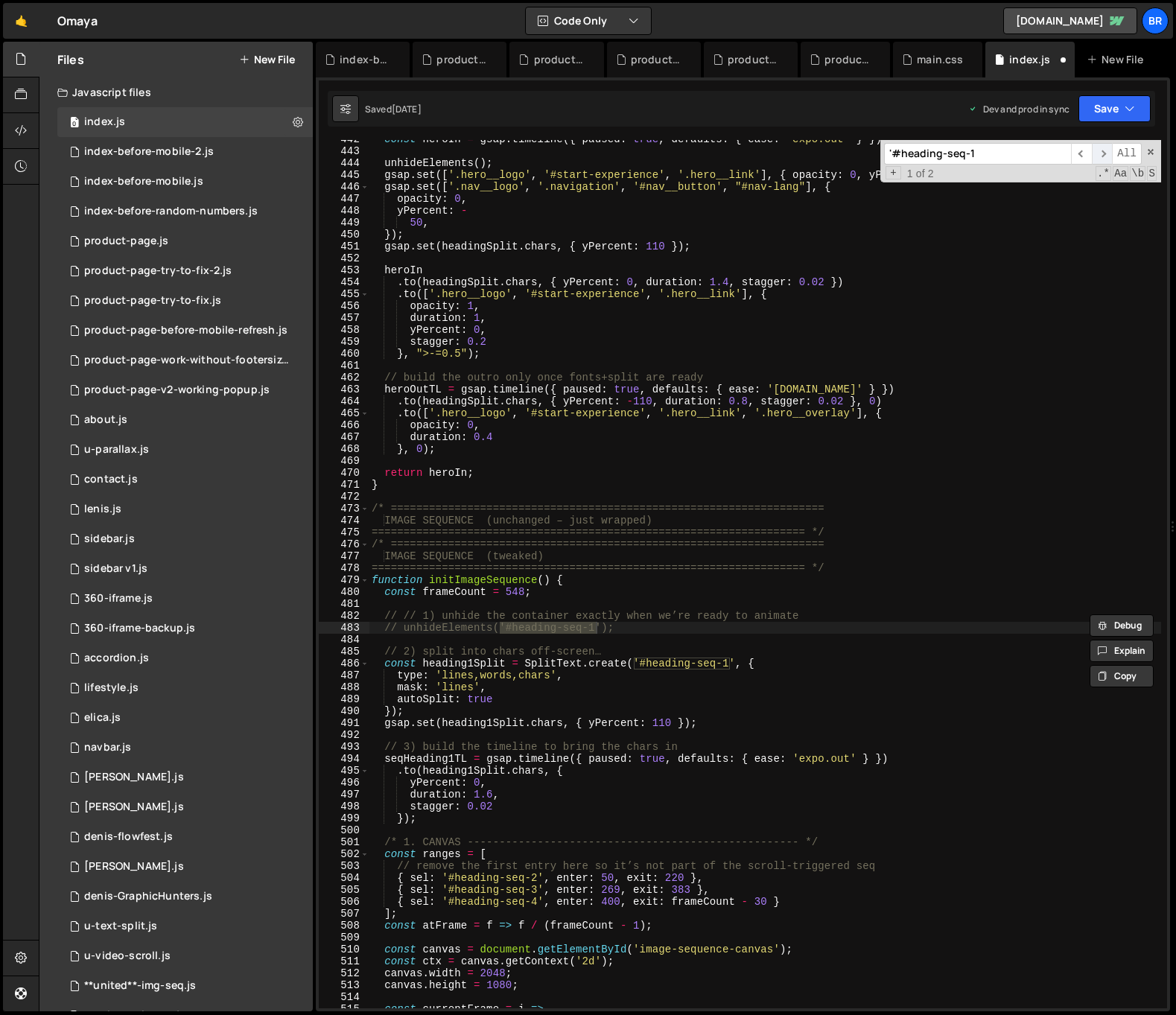
type input "'#heading-seq-1"
click at [1105, 150] on span "​" at bounding box center [1102, 154] width 21 height 21
type textarea "});"
click at [541, 711] on div "const heroIn = gsap . timeline ({ paused : true , defaults : { ease : 'expo.out…" at bounding box center [765, 579] width 793 height 893
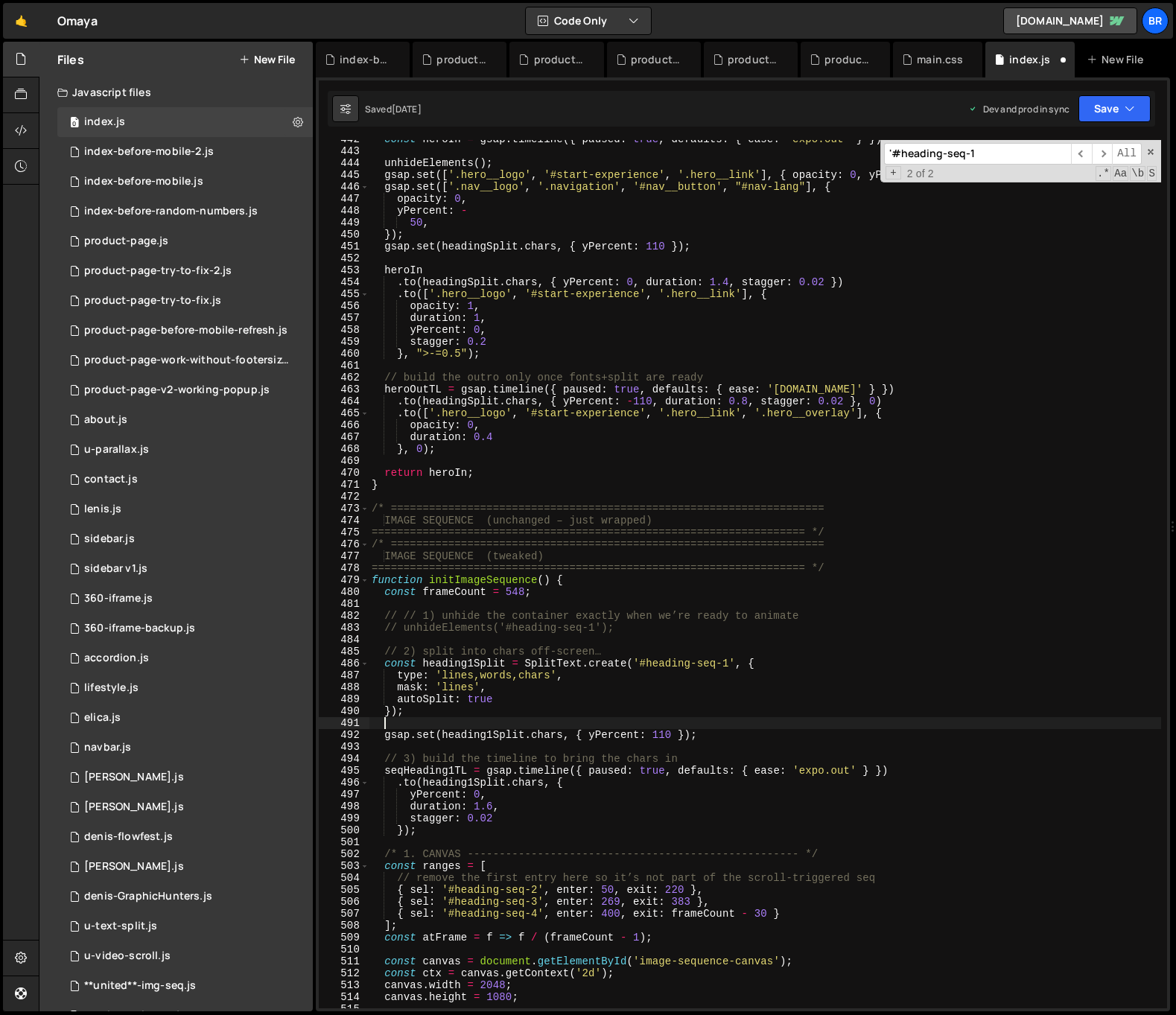
paste textarea "gsap.set('#heading-seq-1', { autoAlpha: 0 });"
click at [397, 781] on div "const heroIn = gsap . timeline ({ paused : true , defaults : { ease : 'expo.out…" at bounding box center [765, 579] width 793 height 893
type textarea ".to(heading1Split.chars, {"
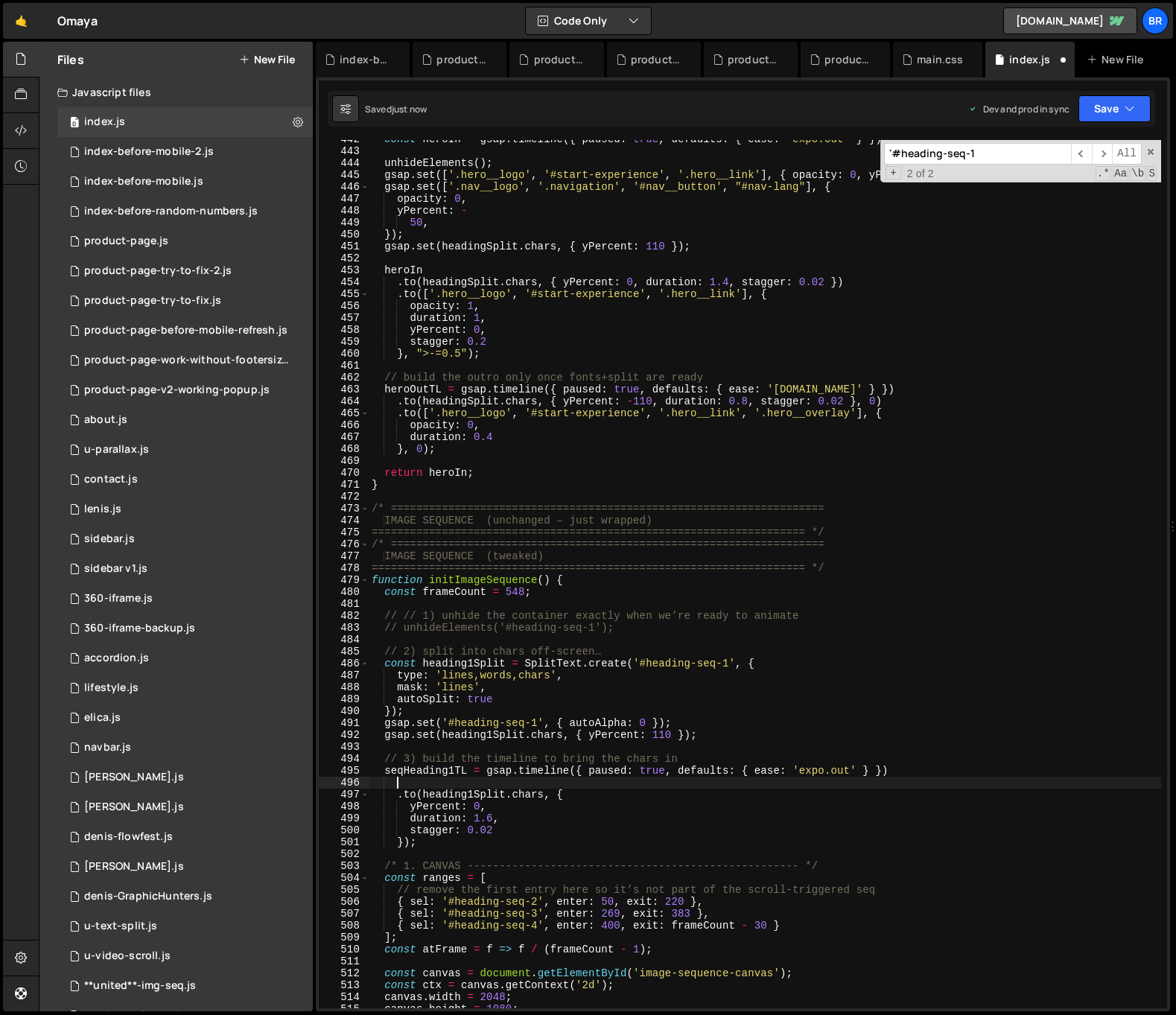
scroll to position [0, 1]
paste textarea ".set('#heading-seq-1', { autoAlpha: 1 }, 0)"
type textarea ".set('#heading-seq-1', { autoAlpha: 1 }, 0)"
